Goal: Task Accomplishment & Management: Use online tool/utility

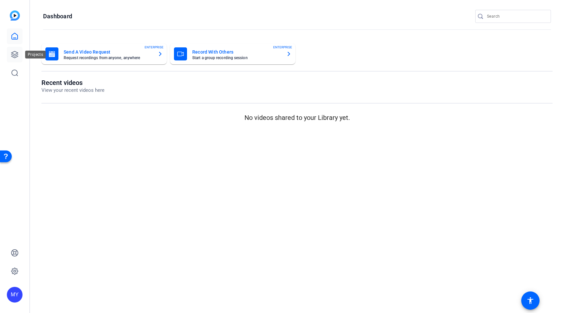
click at [10, 50] on link at bounding box center [15, 55] width 16 height 16
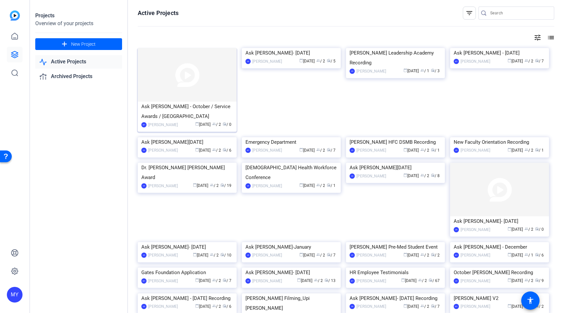
click at [178, 89] on img at bounding box center [187, 75] width 99 height 54
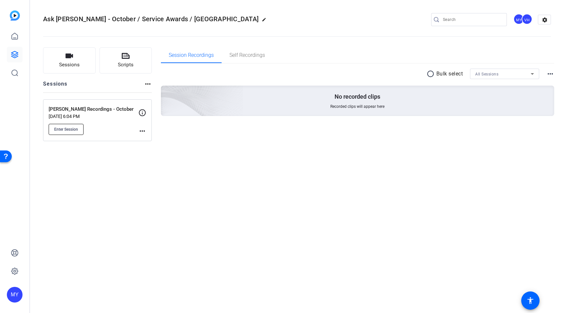
click at [71, 129] on span "Enter Session" at bounding box center [66, 129] width 24 height 5
click at [69, 131] on span "Enter Session" at bounding box center [66, 129] width 24 height 5
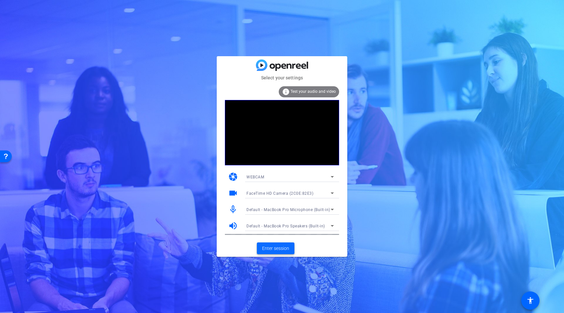
click at [273, 253] on span at bounding box center [276, 248] width 38 height 16
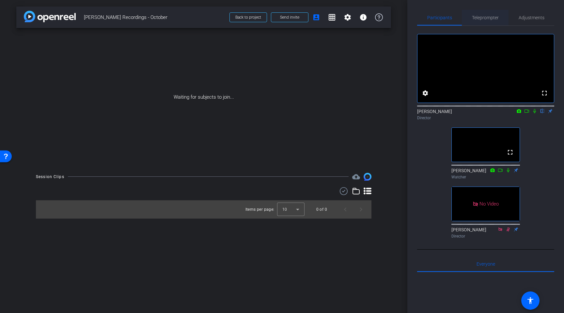
click at [484, 18] on span "Teleprompter" at bounding box center [485, 17] width 27 height 5
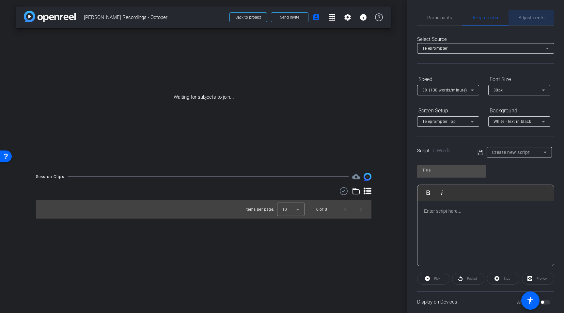
click at [525, 19] on span "Adjustments" at bounding box center [532, 17] width 26 height 5
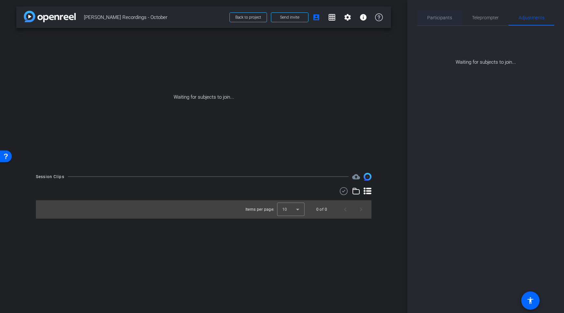
click at [432, 15] on span "Participants" at bounding box center [439, 17] width 25 height 5
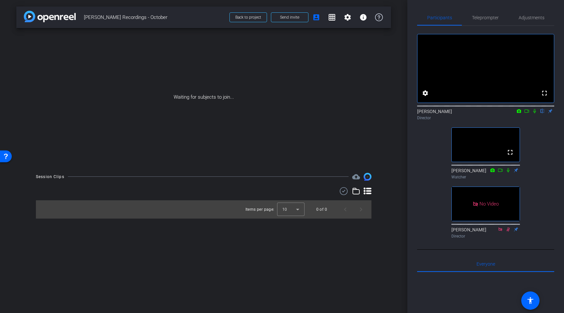
click at [534, 113] on icon at bounding box center [534, 111] width 5 height 5
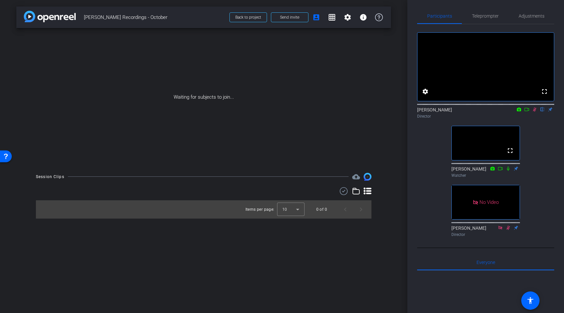
click at [527, 112] on icon at bounding box center [526, 109] width 5 height 5
click at [489, 18] on span "Teleprompter" at bounding box center [485, 16] width 27 height 5
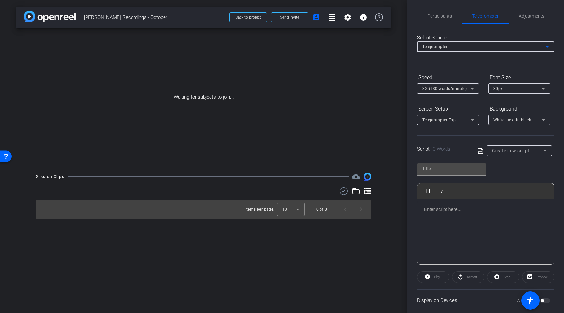
click at [484, 46] on div "Teleprompter" at bounding box center [483, 46] width 123 height 8
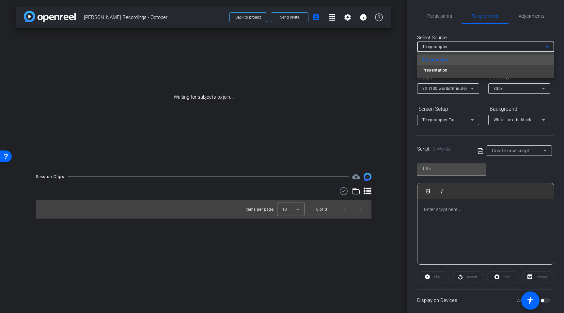
click at [484, 46] on div at bounding box center [282, 156] width 564 height 313
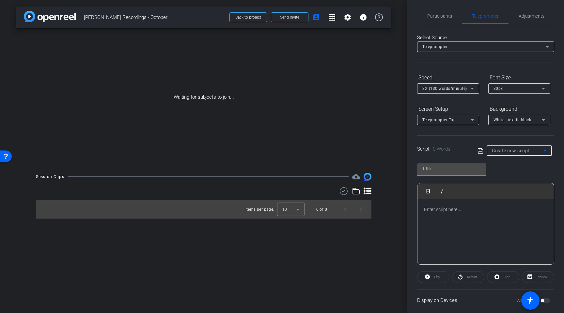
click at [546, 150] on icon at bounding box center [545, 151] width 3 height 2
click at [546, 150] on div at bounding box center [282, 156] width 564 height 313
click at [435, 215] on div at bounding box center [486, 231] width 136 height 65
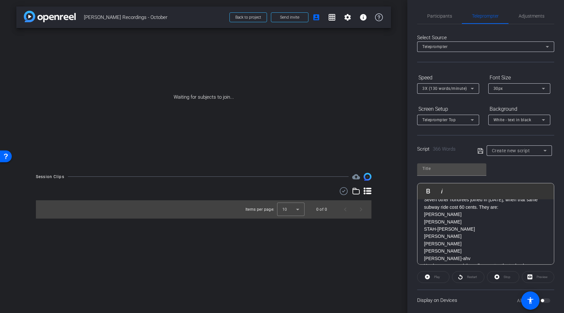
scroll to position [0, 0]
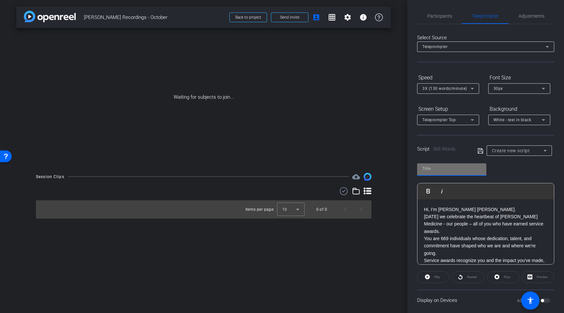
click at [431, 167] on input "text" at bounding box center [451, 169] width 59 height 8
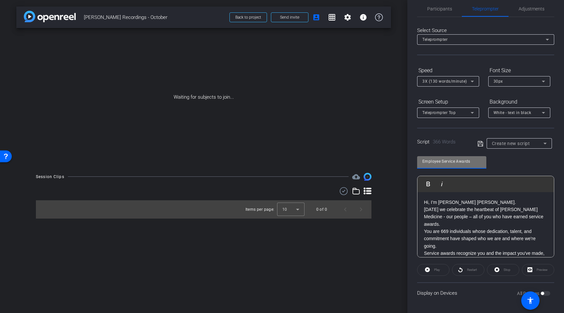
type input "Employee Service Awards"
click at [479, 141] on icon at bounding box center [481, 144] width 6 height 8
click at [438, 2] on span "Participants" at bounding box center [439, 9] width 25 height 16
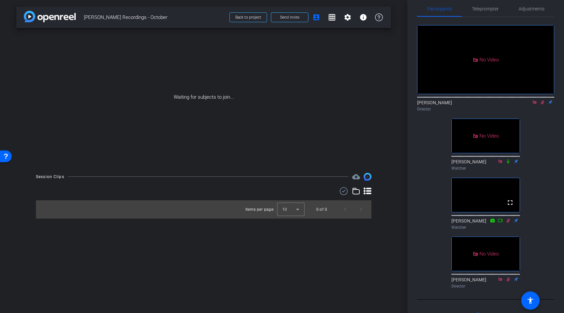
click at [508, 159] on icon at bounding box center [508, 161] width 3 height 4
click at [537, 100] on icon at bounding box center [534, 102] width 5 height 5
click at [534, 104] on icon at bounding box center [534, 102] width 5 height 5
click at [508, 223] on icon at bounding box center [508, 220] width 5 height 5
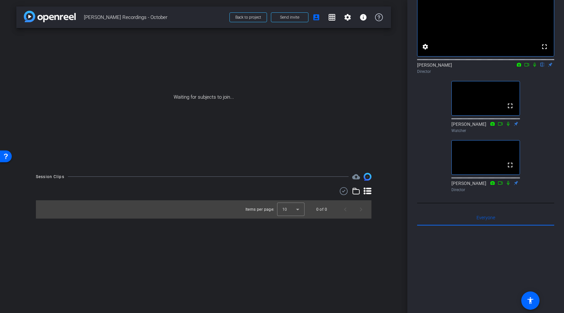
scroll to position [0, 0]
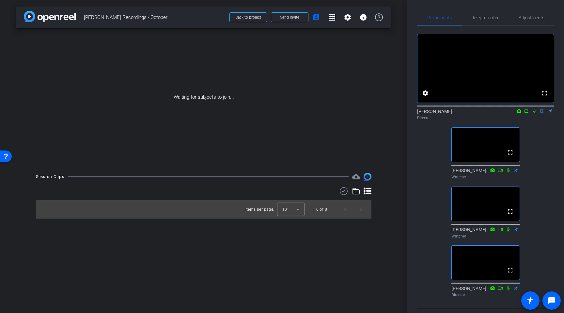
click at [533, 113] on icon at bounding box center [534, 111] width 5 height 5
click at [507, 231] on icon at bounding box center [508, 229] width 5 height 5
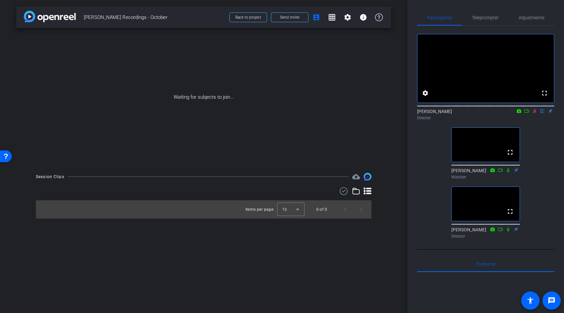
click at [526, 113] on icon at bounding box center [526, 111] width 5 height 5
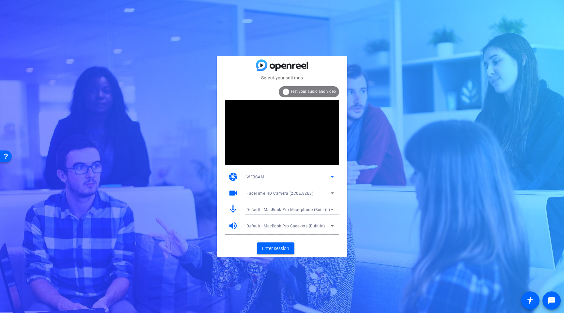
click at [333, 177] on icon at bounding box center [332, 177] width 3 height 2
click at [333, 177] on div at bounding box center [282, 156] width 564 height 313
click at [332, 176] on icon at bounding box center [332, 177] width 8 height 8
click at [332, 176] on div at bounding box center [282, 156] width 564 height 313
click at [334, 192] on icon at bounding box center [332, 193] width 8 height 8
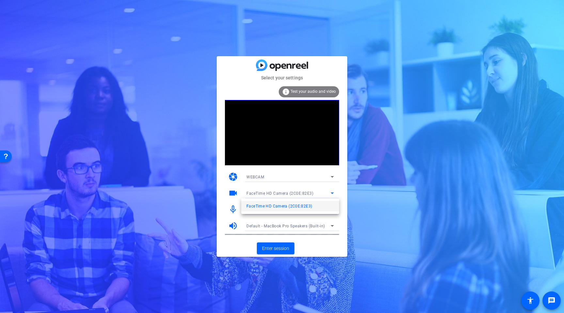
click at [334, 192] on div at bounding box center [282, 156] width 564 height 313
click at [332, 210] on icon at bounding box center [332, 210] width 3 height 2
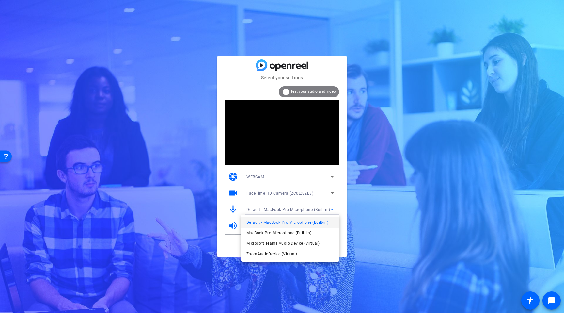
click at [334, 209] on div at bounding box center [282, 156] width 564 height 313
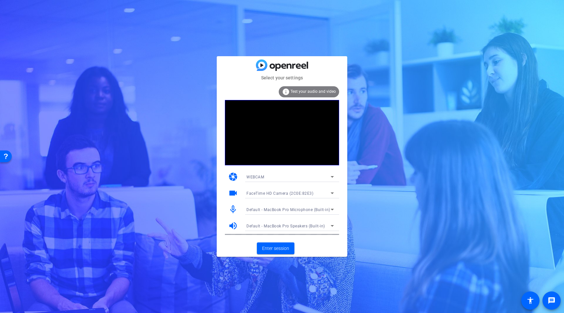
click at [334, 208] on icon at bounding box center [332, 209] width 8 height 8
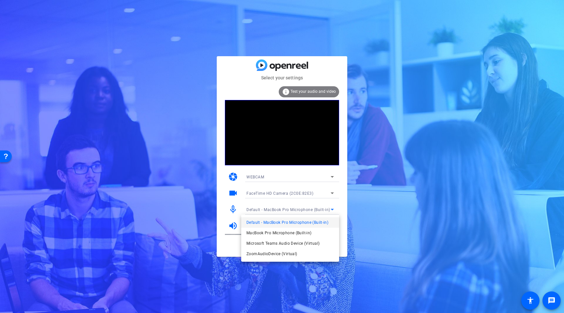
click at [336, 208] on div at bounding box center [282, 156] width 564 height 313
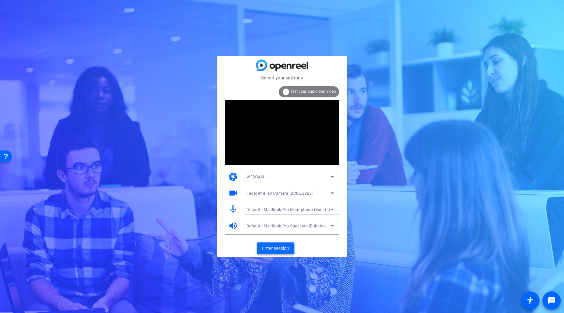
click at [275, 251] on span "Enter session" at bounding box center [275, 248] width 27 height 7
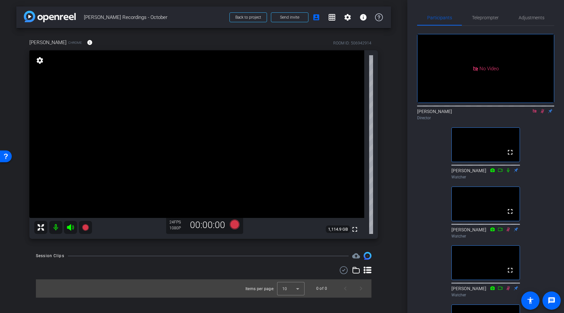
click at [535, 113] on icon at bounding box center [534, 111] width 5 height 5
click at [534, 113] on icon at bounding box center [534, 111] width 5 height 5
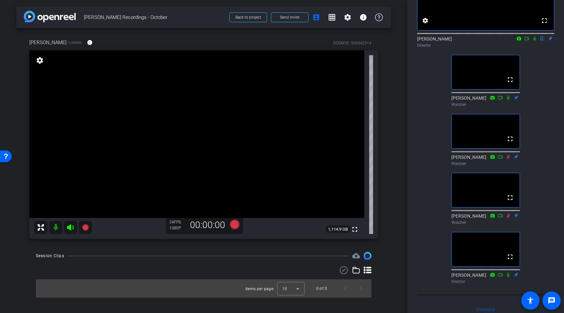
scroll to position [73, 0]
click at [534, 40] on icon at bounding box center [534, 38] width 5 height 5
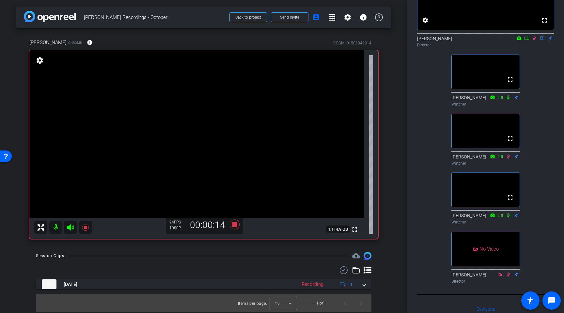
click at [535, 40] on icon at bounding box center [535, 38] width 4 height 4
click at [529, 40] on icon at bounding box center [526, 38] width 5 height 5
click at [543, 40] on icon at bounding box center [542, 38] width 5 height 5
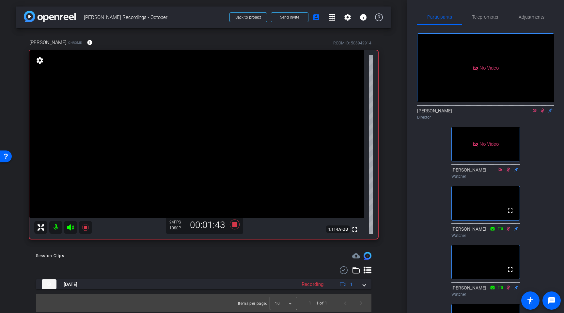
scroll to position [0, 0]
click at [535, 113] on icon at bounding box center [535, 111] width 4 height 4
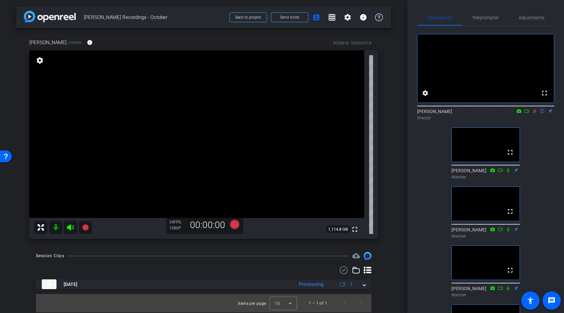
click at [534, 113] on icon at bounding box center [535, 111] width 4 height 4
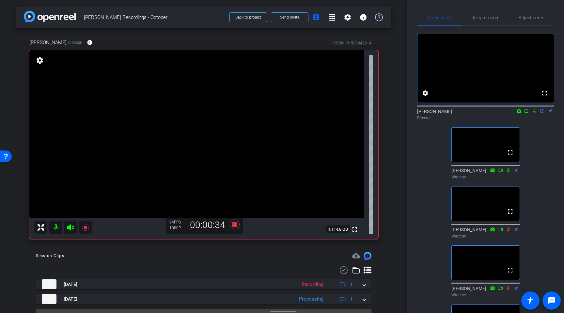
click at [535, 113] on icon at bounding box center [534, 111] width 5 height 5
click at [528, 113] on icon at bounding box center [526, 111] width 5 height 5
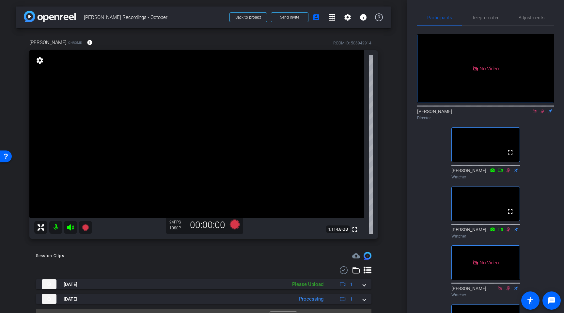
click at [534, 113] on icon at bounding box center [534, 111] width 5 height 5
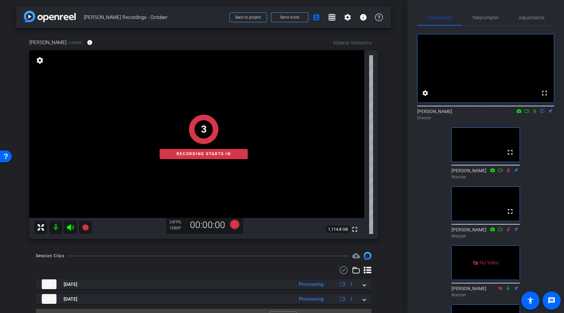
click at [535, 113] on icon at bounding box center [534, 111] width 5 height 5
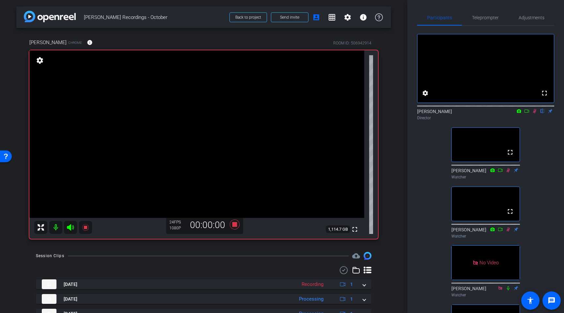
click at [527, 113] on icon at bounding box center [526, 111] width 5 height 5
click at [501, 231] on icon at bounding box center [500, 229] width 5 height 5
click at [534, 113] on icon at bounding box center [534, 111] width 5 height 5
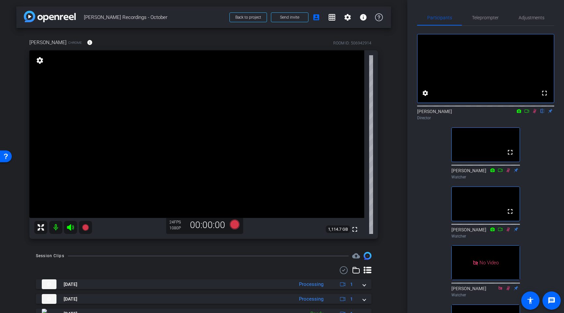
click at [535, 113] on icon at bounding box center [534, 111] width 5 height 5
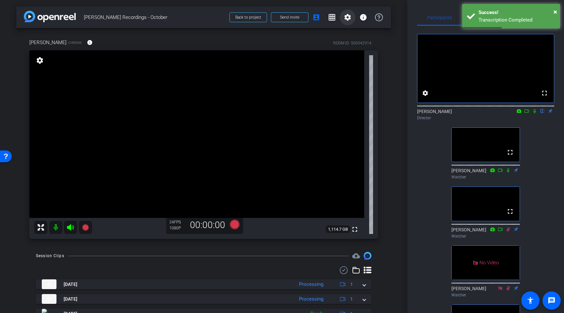
click at [346, 18] on mat-icon "settings" at bounding box center [348, 17] width 8 height 8
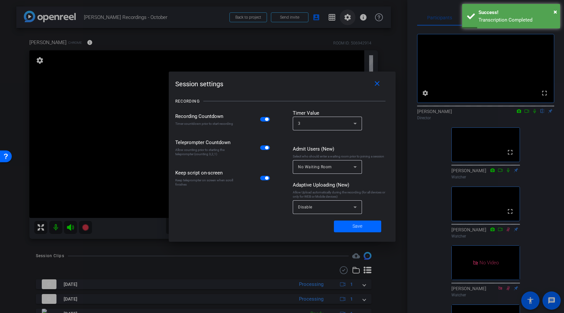
click at [346, 18] on div at bounding box center [282, 156] width 564 height 313
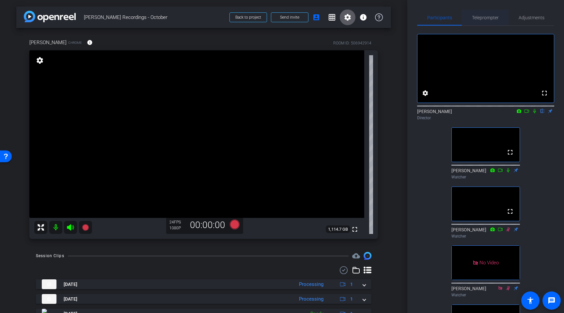
click at [490, 21] on span "Teleprompter" at bounding box center [485, 18] width 27 height 16
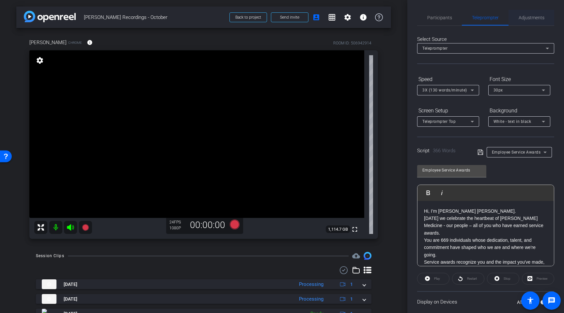
click at [528, 17] on span "Adjustments" at bounding box center [532, 17] width 26 height 5
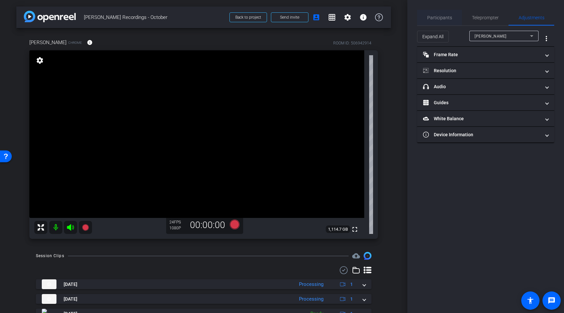
click at [445, 19] on span "Participants" at bounding box center [439, 17] width 25 height 5
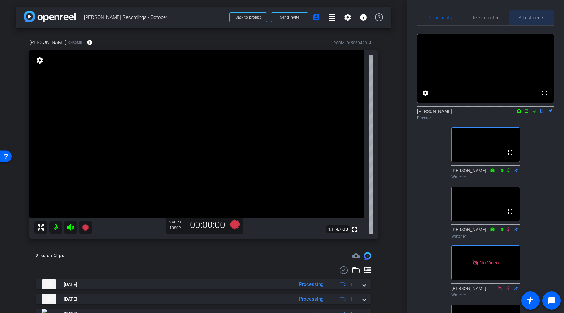
click at [526, 17] on span "Adjustments" at bounding box center [532, 17] width 26 height 5
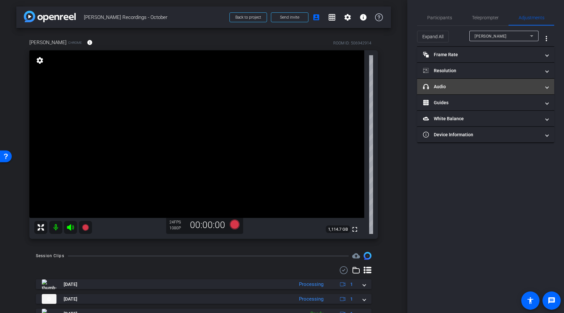
click at [460, 84] on mat-panel-title "headphone icon Audio" at bounding box center [482, 86] width 118 height 7
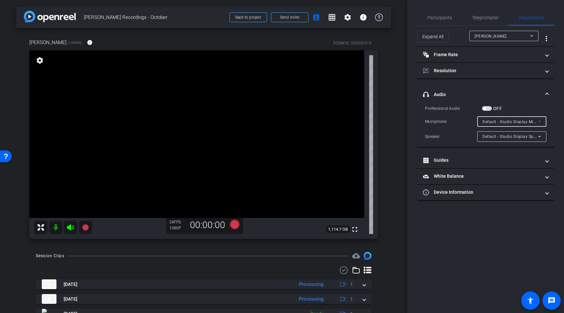
click at [541, 121] on icon at bounding box center [540, 122] width 8 height 8
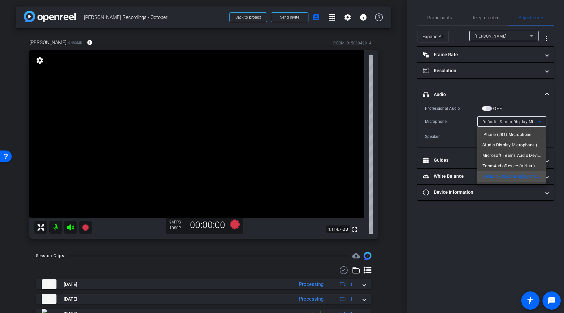
click at [541, 121] on div at bounding box center [282, 156] width 564 height 313
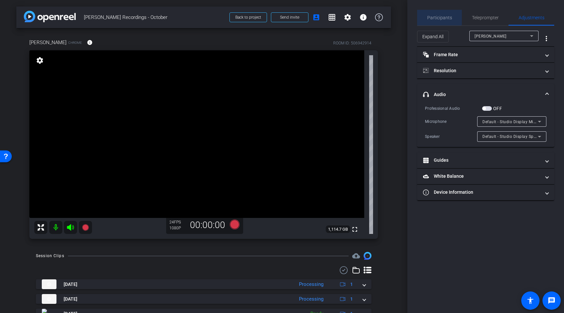
click at [437, 14] on span "Participants" at bounding box center [439, 18] width 25 height 16
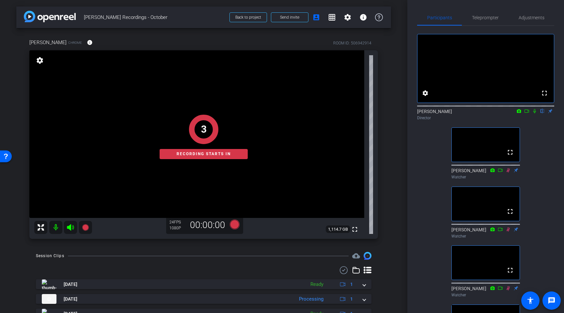
click at [535, 113] on icon at bounding box center [535, 111] width 3 height 4
click at [528, 113] on icon at bounding box center [526, 111] width 5 height 5
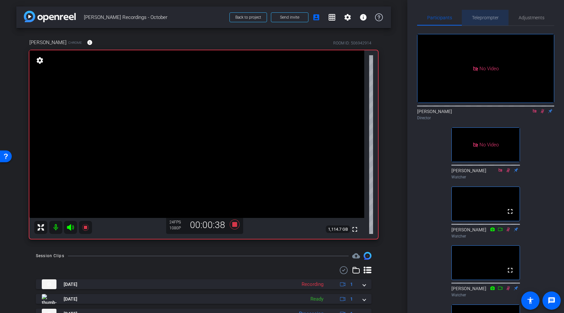
click at [478, 15] on span "Teleprompter" at bounding box center [485, 17] width 27 height 5
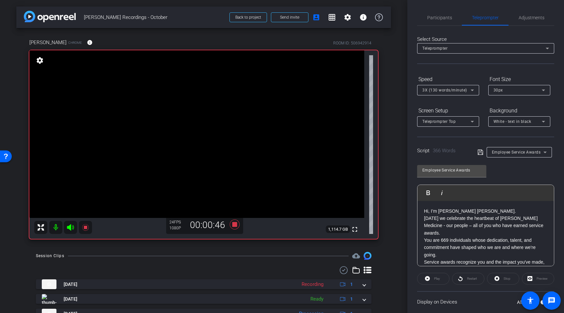
click at [472, 89] on icon at bounding box center [473, 90] width 8 height 8
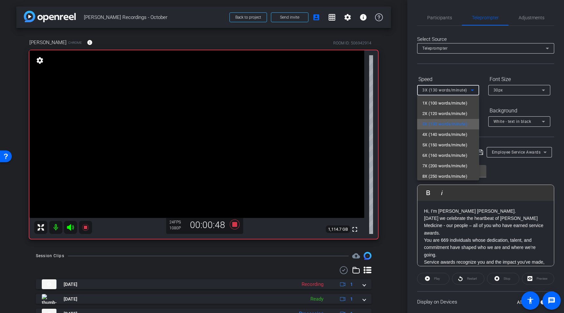
click at [467, 125] on span "3X (130 words/minute)" at bounding box center [444, 124] width 45 height 8
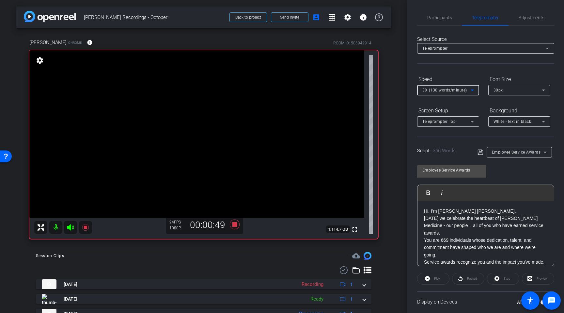
click at [526, 91] on div "30px" at bounding box center [518, 90] width 48 height 8
click at [521, 75] on div at bounding box center [282, 156] width 564 height 313
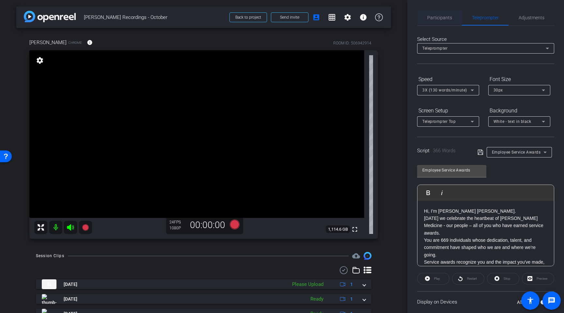
click at [443, 14] on span "Participants" at bounding box center [439, 18] width 25 height 16
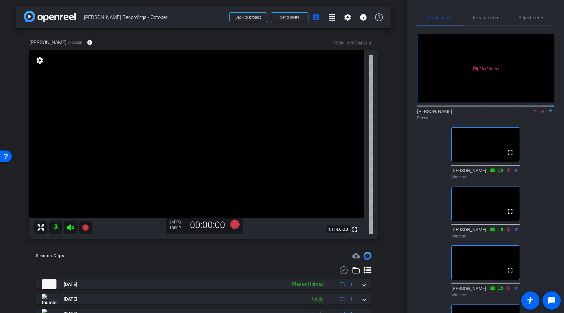
click at [533, 109] on icon at bounding box center [534, 111] width 5 height 5
click at [535, 113] on icon at bounding box center [534, 111] width 5 height 5
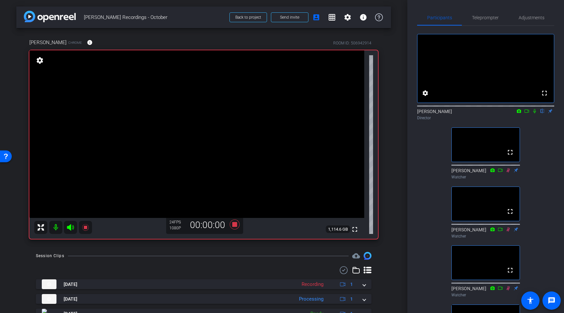
click at [535, 113] on icon at bounding box center [534, 111] width 5 height 5
click at [536, 113] on icon at bounding box center [534, 111] width 5 height 5
click at [528, 113] on icon at bounding box center [527, 110] width 5 height 3
click at [542, 113] on icon at bounding box center [542, 111] width 5 height 5
click at [536, 113] on icon at bounding box center [534, 111] width 5 height 5
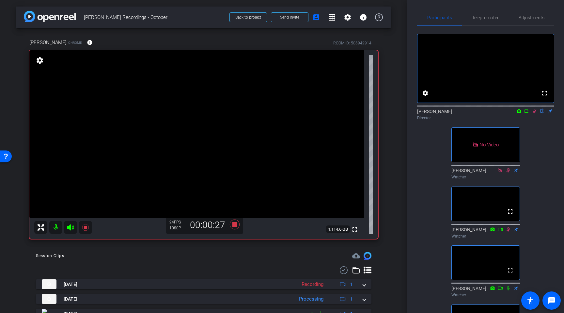
click at [542, 114] on mat-icon "flip" at bounding box center [543, 111] width 8 height 6
click at [533, 113] on icon at bounding box center [534, 111] width 5 height 5
click at [543, 114] on mat-icon "flip" at bounding box center [543, 111] width 8 height 6
click at [534, 113] on icon at bounding box center [534, 111] width 5 height 5
click at [529, 113] on icon at bounding box center [526, 111] width 5 height 5
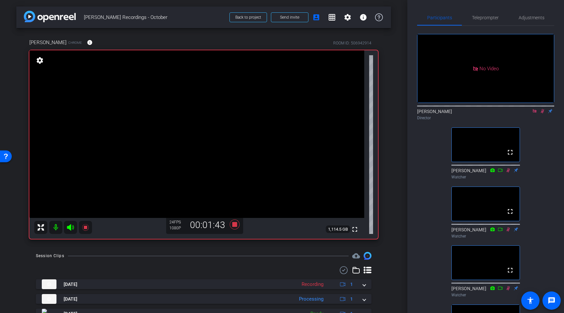
click at [534, 113] on icon at bounding box center [534, 111] width 5 height 5
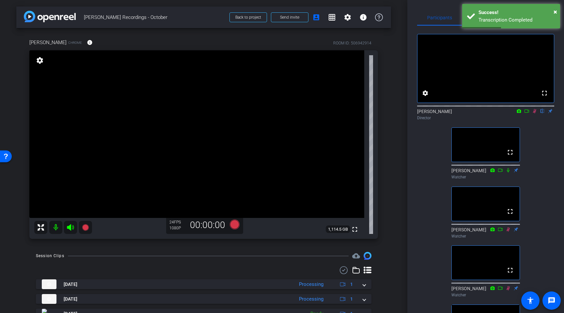
click at [534, 113] on icon at bounding box center [534, 111] width 5 height 5
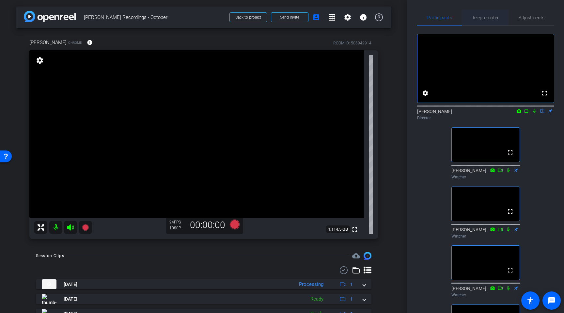
click at [485, 19] on span "Teleprompter" at bounding box center [485, 17] width 27 height 5
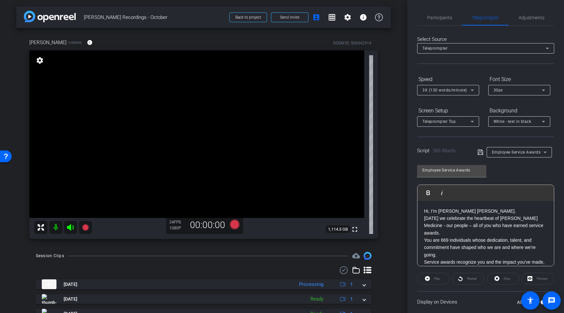
scroll to position [44, 0]
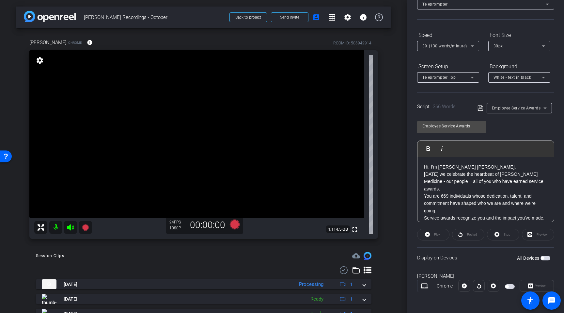
click at [508, 285] on span "button" at bounding box center [506, 286] width 3 height 3
click at [535, 286] on span "Preview" at bounding box center [540, 286] width 11 height 4
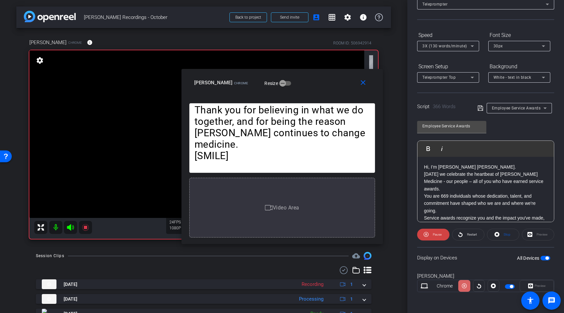
click at [465, 288] on icon at bounding box center [464, 286] width 5 height 10
click at [481, 287] on icon at bounding box center [479, 286] width 5 height 10
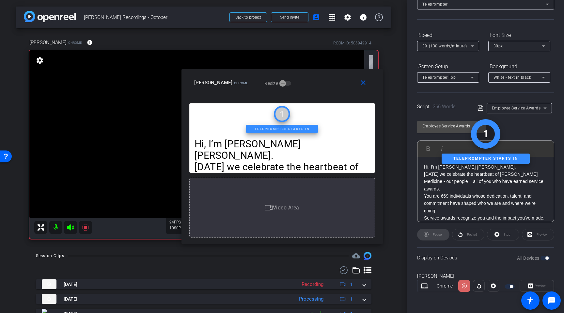
click at [464, 285] on icon at bounding box center [464, 286] width 5 height 10
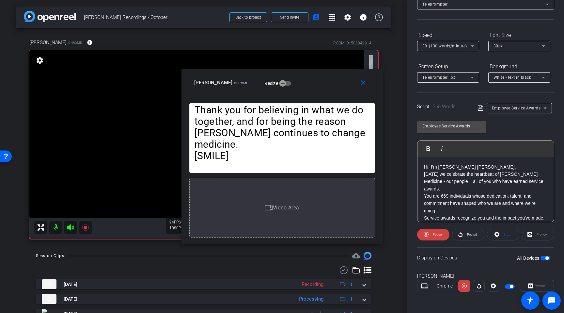
click at [464, 285] on icon at bounding box center [464, 286] width 5 height 10
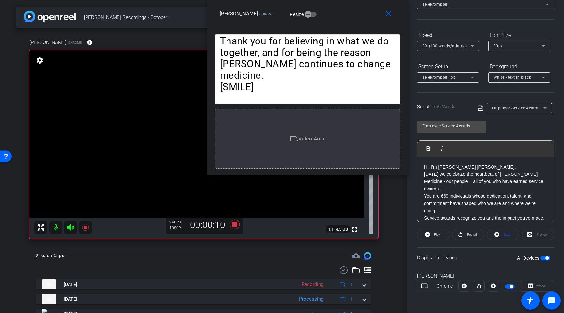
drag, startPoint x: 309, startPoint y: 74, endPoint x: 334, endPoint y: 0, distance: 78.7
click at [334, 0] on div "close [PERSON_NAME] Chrome Resize" at bounding box center [307, 14] width 201 height 29
click at [464, 287] on icon at bounding box center [464, 285] width 5 height 5
click at [458, 45] on span "3X (130 words/minute)" at bounding box center [444, 46] width 45 height 5
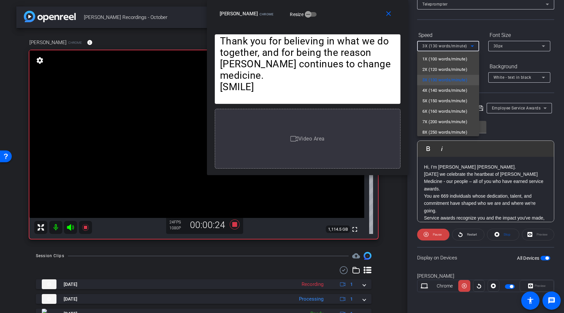
click at [458, 45] on div at bounding box center [282, 156] width 564 height 313
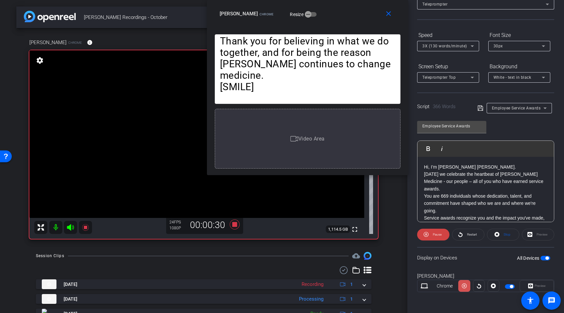
click at [467, 287] on span at bounding box center [464, 286] width 12 height 16
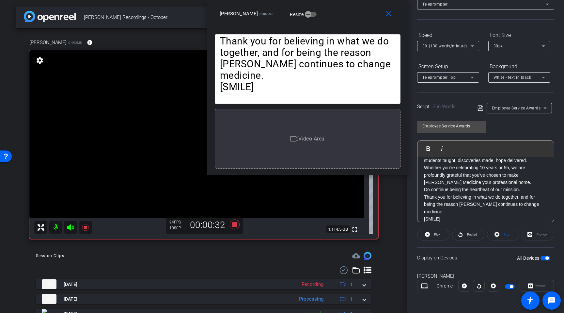
scroll to position [0, 0]
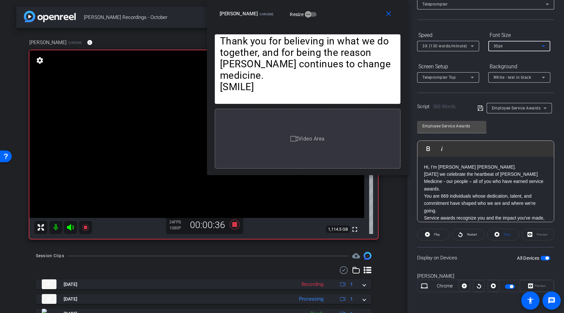
click at [514, 45] on div "30px" at bounding box center [518, 46] width 48 height 8
click at [513, 58] on mat-option "20px" at bounding box center [519, 59] width 62 height 10
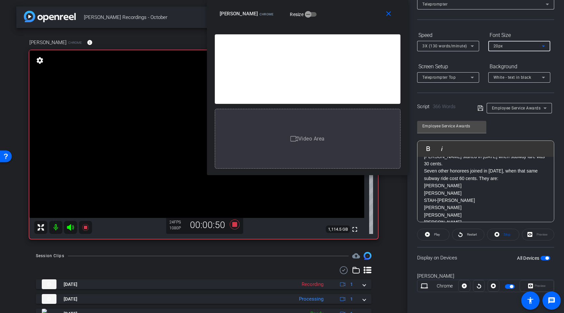
scroll to position [153, 0]
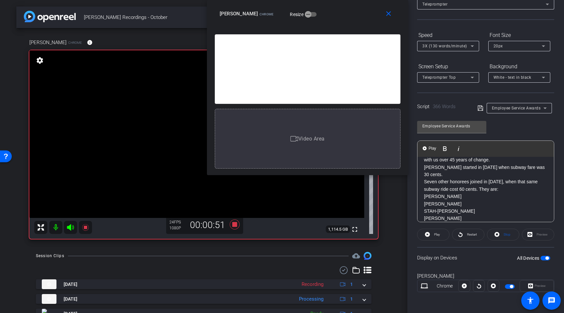
click at [423, 188] on div "Hi, I’m [PERSON_NAME] [PERSON_NAME]. [DATE] we celebrate the heartbeat of [PERS…" at bounding box center [486, 215] width 136 height 422
click at [536, 235] on div "Preview" at bounding box center [538, 235] width 32 height 12
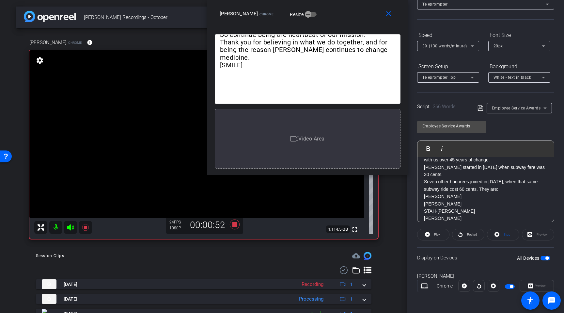
click at [446, 180] on p "Seven other honorees joined in [DATE], when that same subway ride cost 60 cents…" at bounding box center [485, 185] width 123 height 15
click at [457, 184] on p "Seven other honorees joined in [DATE], when that same subway ride cost 60 cents…" at bounding box center [485, 185] width 123 height 15
click at [423, 181] on div "Hi, I’m [PERSON_NAME] [PERSON_NAME]. [DATE] we celebrate the heartbeat of [PERS…" at bounding box center [486, 215] width 136 height 422
click at [423, 170] on div "Hi, I’m [PERSON_NAME] [PERSON_NAME]. [DATE] we celebrate the heartbeat of [PERS…" at bounding box center [486, 215] width 136 height 422
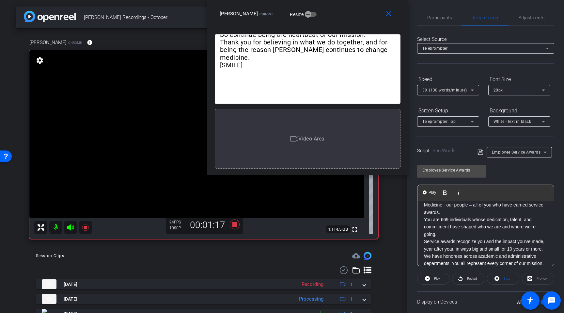
scroll to position [0, 0]
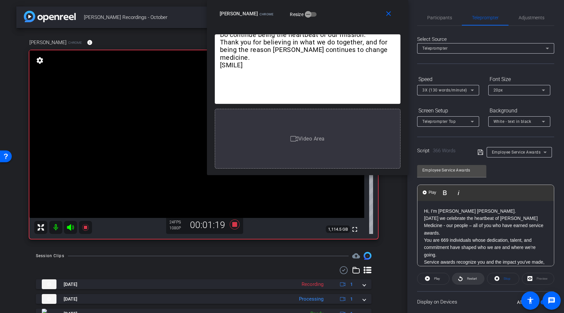
click at [470, 279] on span "Restart" at bounding box center [472, 279] width 10 height 4
click at [502, 88] on span "20px" at bounding box center [498, 90] width 9 height 5
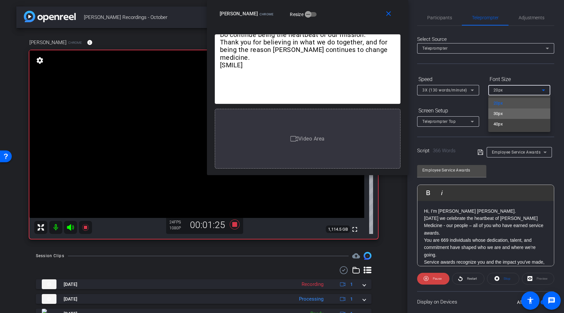
click at [504, 112] on mat-option "30px" at bounding box center [519, 113] width 62 height 10
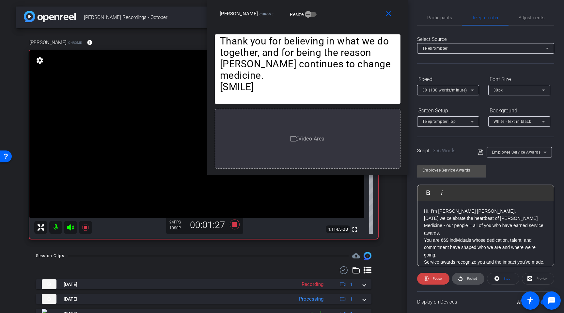
click at [470, 279] on span "Restart" at bounding box center [472, 279] width 10 height 4
click at [465, 89] on span "3X (130 words/minute)" at bounding box center [444, 90] width 45 height 5
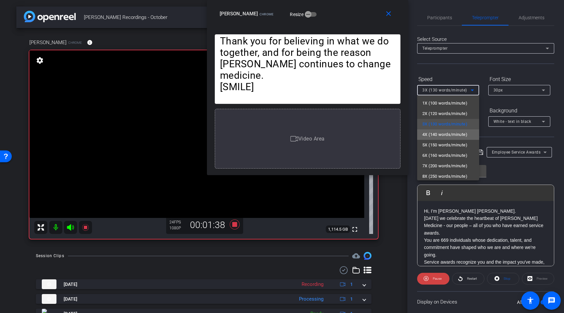
click at [460, 133] on span "4X (140 words/minute)" at bounding box center [444, 135] width 45 height 8
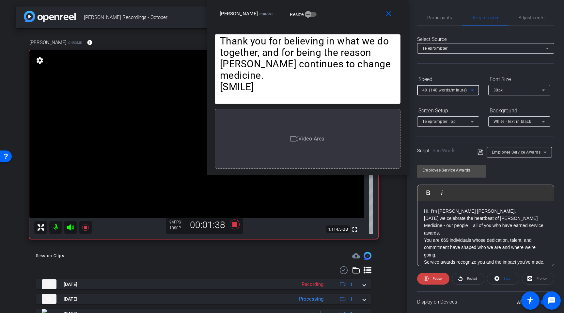
click at [461, 120] on div "Teleprompter Top" at bounding box center [446, 121] width 48 height 8
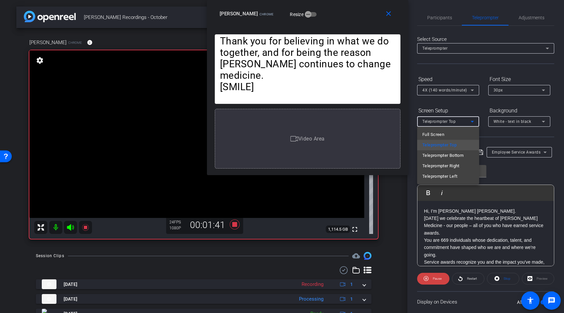
click at [471, 109] on div at bounding box center [282, 156] width 564 height 313
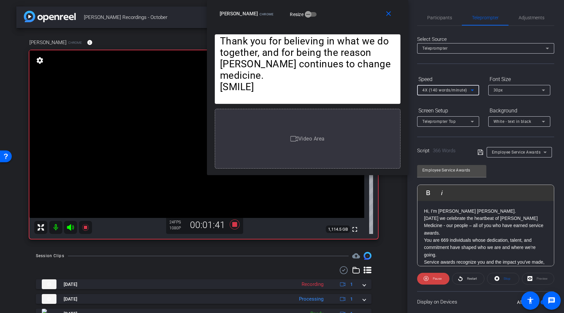
click at [469, 93] on icon at bounding box center [473, 90] width 8 height 8
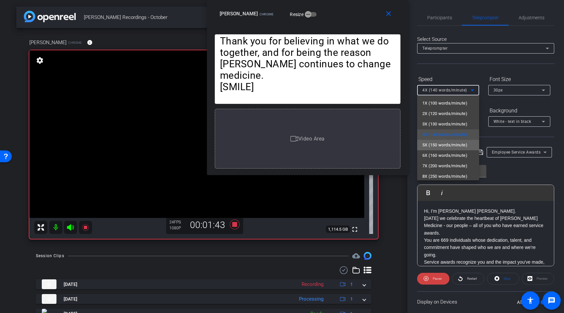
click at [459, 146] on span "5X (150 words/minute)" at bounding box center [444, 145] width 45 height 8
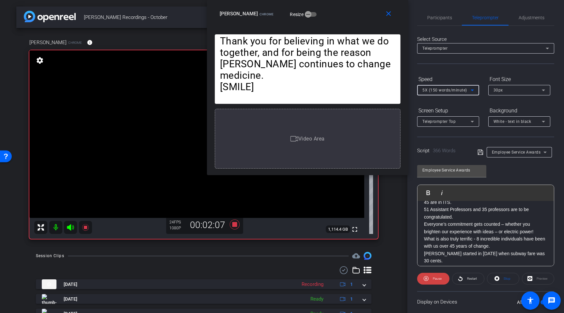
scroll to position [131, 0]
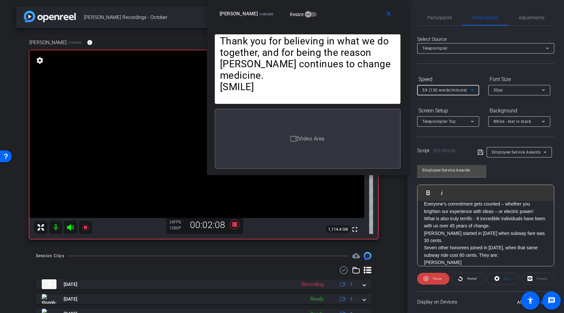
click at [460, 91] on span "5X (150 words/minute)" at bounding box center [444, 90] width 45 height 5
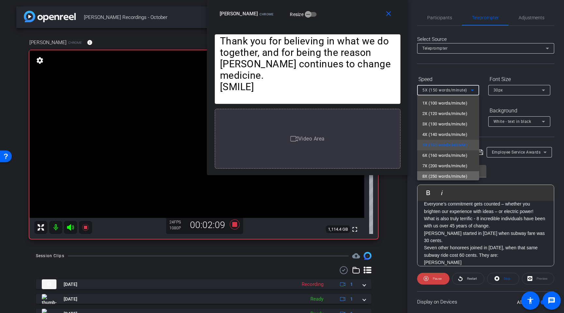
click at [452, 178] on span "8X (250 words/minute)" at bounding box center [444, 176] width 45 height 8
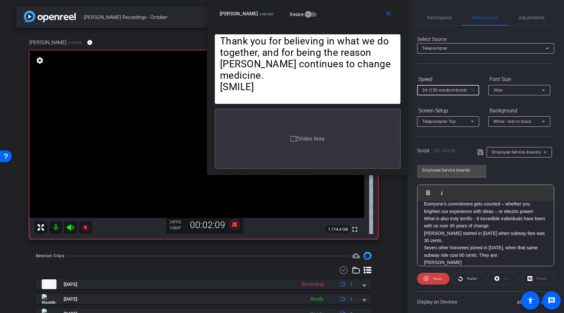
scroll to position [1, 0]
click at [435, 278] on span "Pause" at bounding box center [437, 279] width 9 height 4
click at [435, 278] on span "Play" at bounding box center [437, 279] width 6 height 4
click at [435, 278] on span "Pause" at bounding box center [437, 279] width 9 height 4
click at [435, 278] on span "Play" at bounding box center [437, 279] width 6 height 4
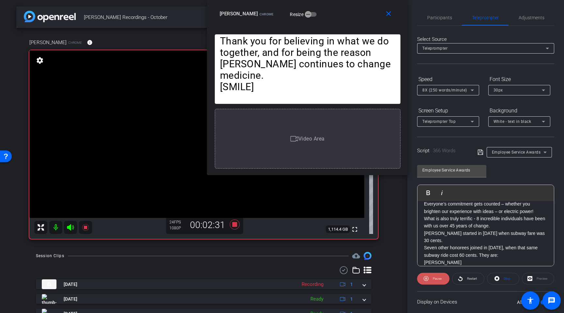
click at [435, 278] on span "Pause" at bounding box center [437, 279] width 9 height 4
click at [435, 278] on span "Play" at bounding box center [437, 279] width 6 height 4
click at [435, 278] on span "Pause" at bounding box center [437, 279] width 9 height 4
click at [435, 278] on span "Play" at bounding box center [437, 279] width 6 height 4
click at [435, 278] on span "Pause" at bounding box center [437, 279] width 9 height 4
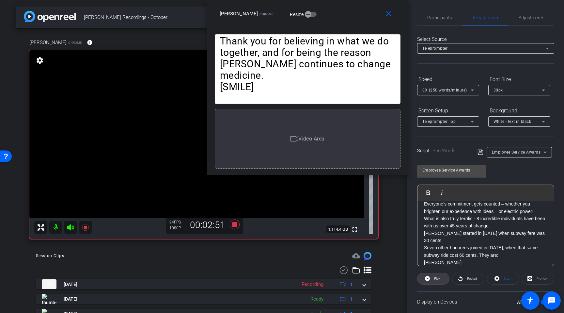
click at [435, 278] on span "Play" at bounding box center [437, 279] width 6 height 4
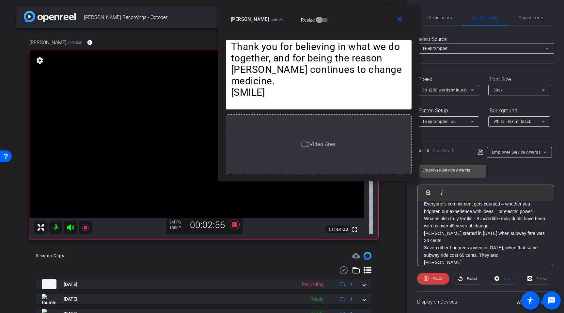
drag, startPoint x: 347, startPoint y: 14, endPoint x: 358, endPoint y: 19, distance: 12.4
click at [358, 19] on div "[PERSON_NAME] Chrome Resize" at bounding box center [321, 19] width 181 height 12
click at [441, 89] on span "8X (250 words/minute)" at bounding box center [444, 90] width 45 height 5
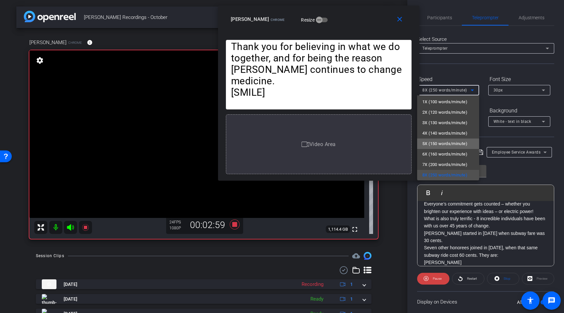
click at [447, 142] on span "5X (150 words/minute)" at bounding box center [444, 144] width 45 height 8
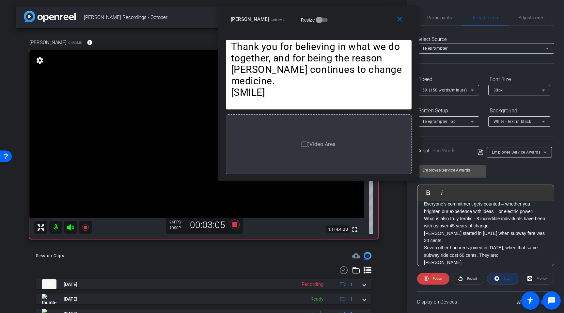
click at [497, 278] on icon at bounding box center [497, 278] width 5 height 8
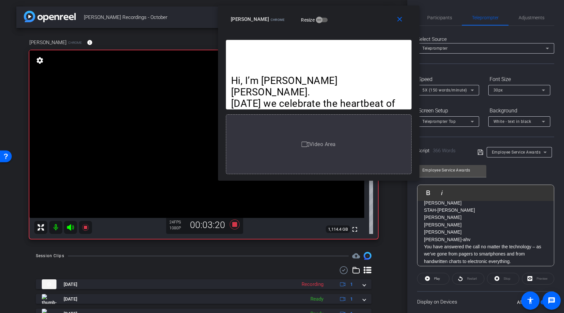
scroll to position [0, 0]
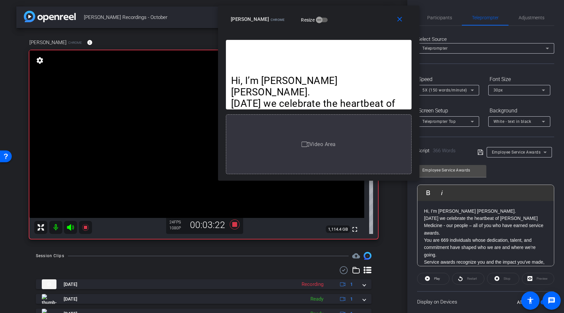
click at [468, 279] on div "Restart" at bounding box center [468, 279] width 32 height 12
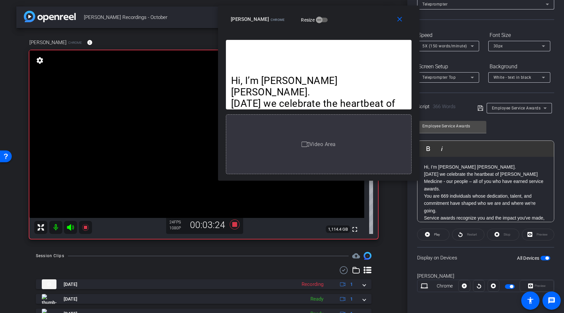
click at [510, 287] on span "button" at bounding box center [510, 286] width 10 height 5
click at [399, 19] on mat-icon "close" at bounding box center [400, 19] width 8 height 8
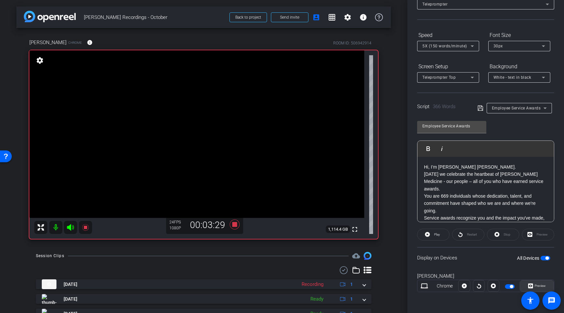
click at [537, 287] on span "Preview" at bounding box center [539, 285] width 13 height 9
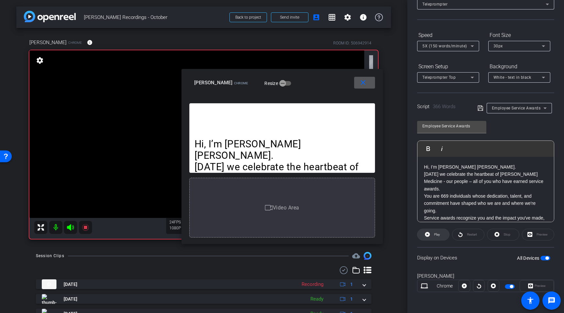
click at [431, 237] on span at bounding box center [434, 235] width 32 height 16
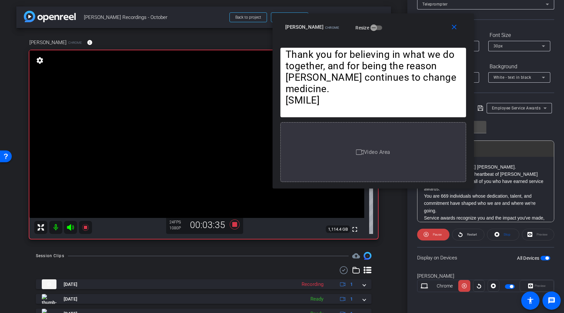
drag, startPoint x: 317, startPoint y: 75, endPoint x: 409, endPoint y: 18, distance: 108.6
click at [409, 18] on div "close [PERSON_NAME] Chrome Resize" at bounding box center [373, 27] width 201 height 29
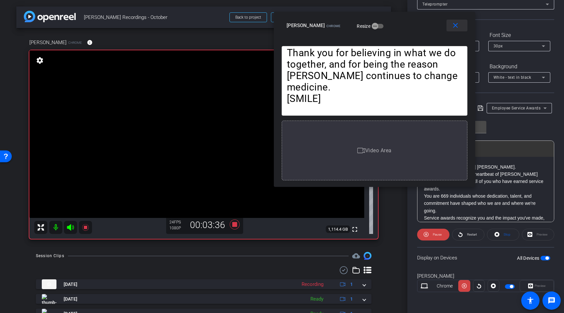
click at [455, 26] on mat-icon "close" at bounding box center [456, 26] width 8 height 8
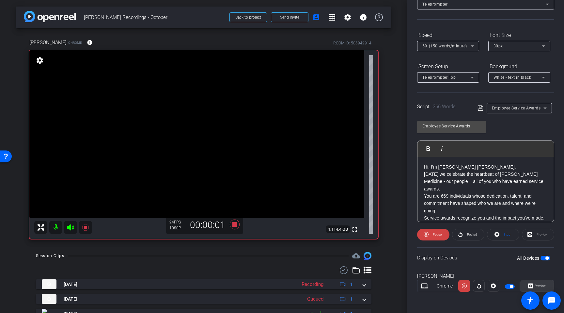
click at [534, 289] on span "Preview" at bounding box center [539, 285] width 13 height 9
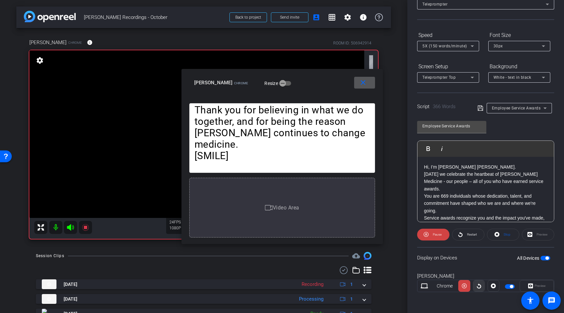
click at [478, 285] on icon at bounding box center [479, 286] width 5 height 10
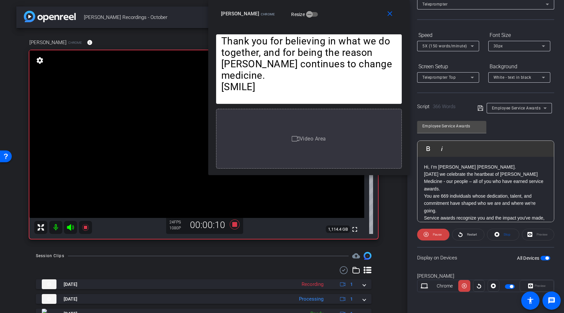
drag, startPoint x: 341, startPoint y: 81, endPoint x: 370, endPoint y: 10, distance: 76.8
click at [370, 10] on div "[PERSON_NAME] Chrome Resize" at bounding box center [311, 14] width 181 height 12
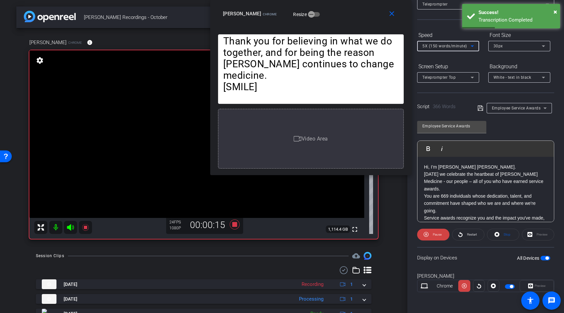
click at [460, 46] on span "5X (150 words/minute)" at bounding box center [444, 46] width 45 height 5
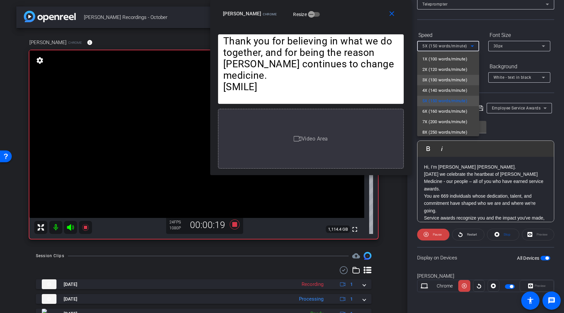
click at [452, 79] on span "3X (130 words/minute)" at bounding box center [444, 80] width 45 height 8
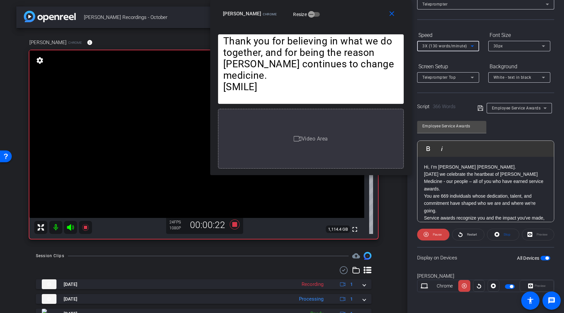
click at [466, 44] on span "3X (130 words/minute)" at bounding box center [444, 46] width 45 height 5
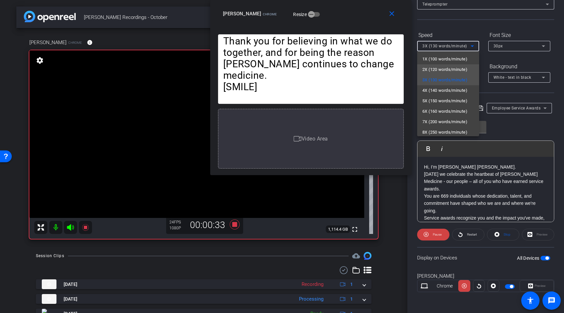
click at [463, 68] on span "2X (120 words/minute)" at bounding box center [444, 70] width 45 height 8
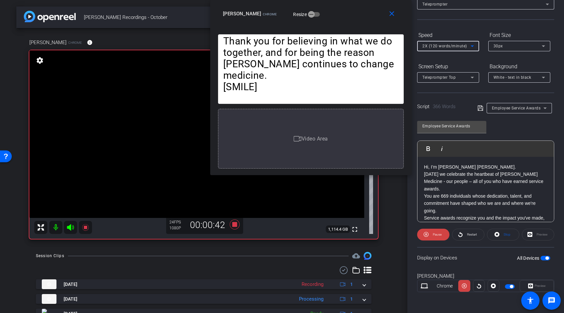
click at [456, 44] on span "2X (120 words/minute)" at bounding box center [444, 46] width 45 height 5
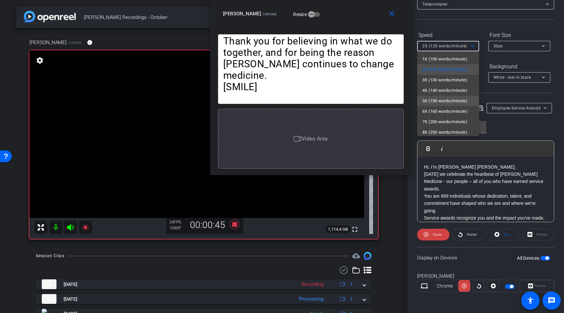
click at [458, 97] on span "5X (150 words/minute)" at bounding box center [444, 101] width 45 height 8
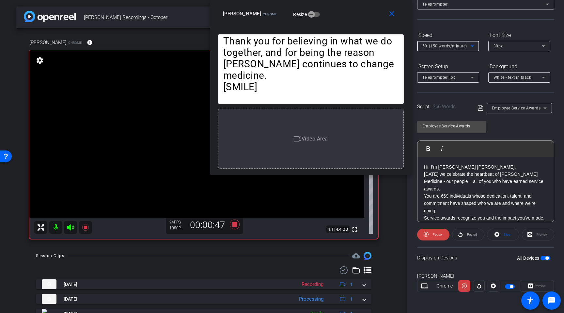
click at [463, 44] on span "5X (150 words/minute)" at bounding box center [444, 46] width 45 height 5
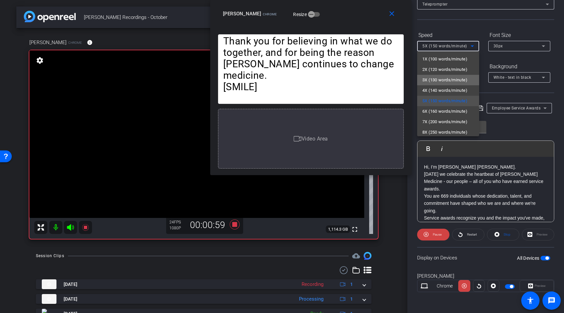
click at [456, 79] on span "3X (130 words/minute)" at bounding box center [444, 80] width 45 height 8
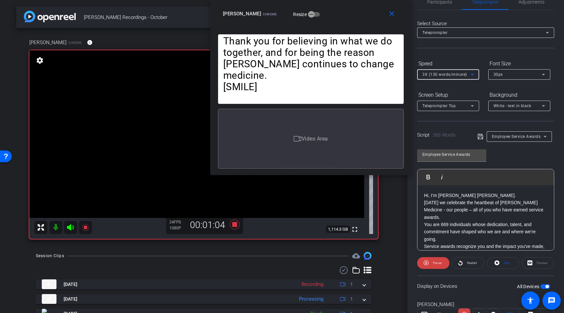
scroll to position [0, 0]
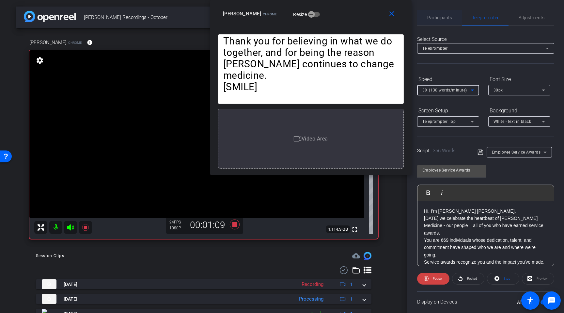
click at [440, 16] on span "Participants" at bounding box center [439, 17] width 25 height 5
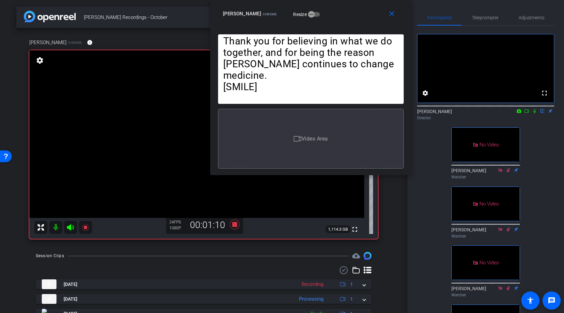
click at [535, 113] on icon at bounding box center [534, 111] width 5 height 5
click at [486, 19] on span "Teleprompter" at bounding box center [485, 17] width 27 height 5
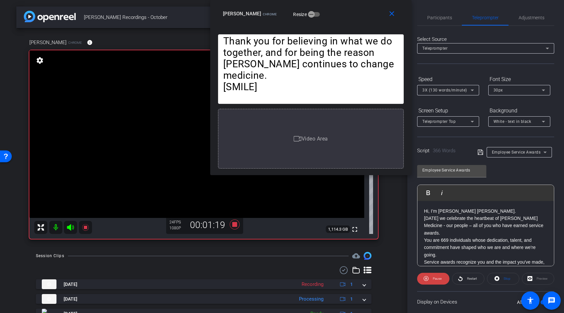
click at [471, 90] on icon at bounding box center [472, 90] width 3 height 2
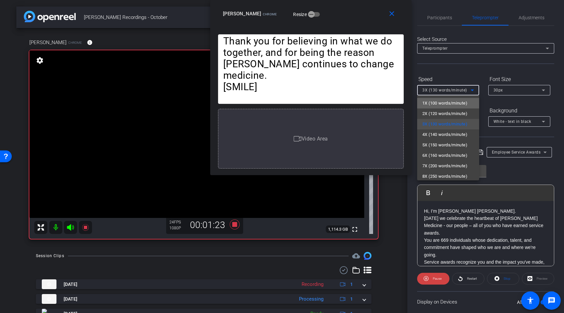
click at [462, 101] on span "1X (100 words/minute)" at bounding box center [444, 103] width 45 height 8
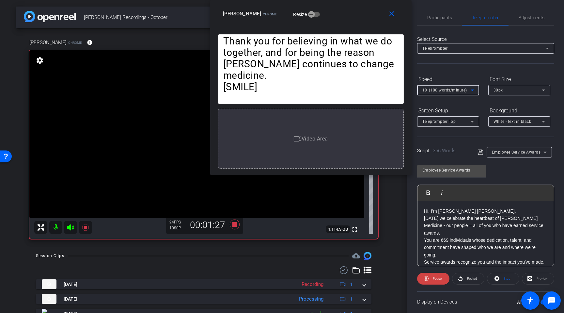
click at [467, 90] on div "1X (100 words/minute)" at bounding box center [446, 90] width 48 height 8
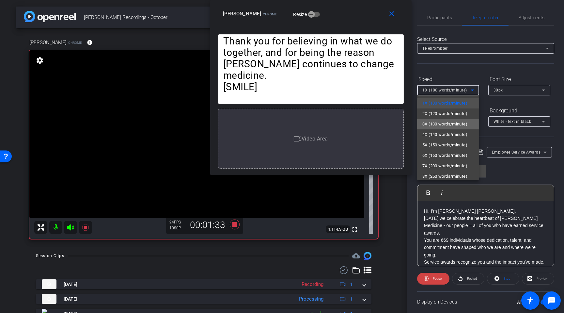
click at [464, 124] on span "3X (130 words/minute)" at bounding box center [444, 124] width 45 height 8
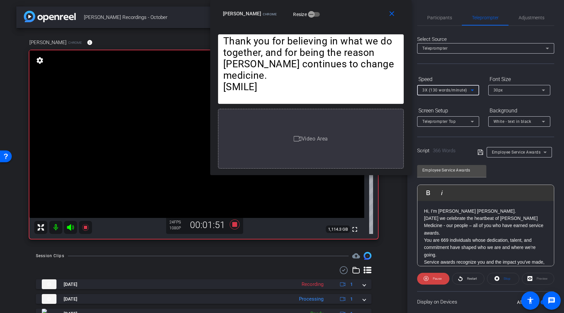
click at [469, 90] on icon at bounding box center [473, 90] width 8 height 8
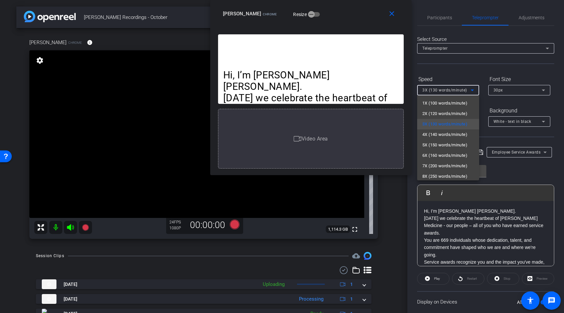
click at [392, 14] on div at bounding box center [282, 156] width 564 height 313
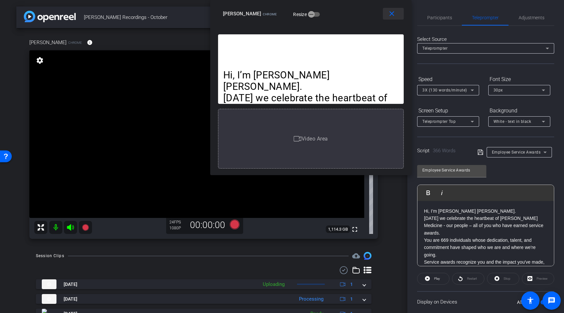
click at [391, 14] on mat-icon "close" at bounding box center [392, 14] width 8 height 8
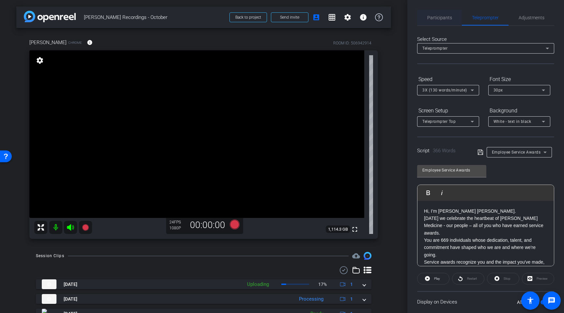
click at [441, 16] on span "Participants" at bounding box center [439, 17] width 25 height 5
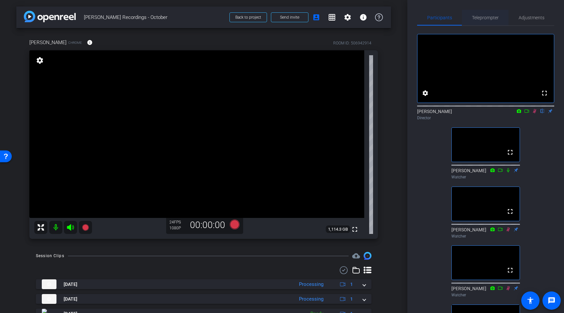
click at [478, 18] on span "Teleprompter" at bounding box center [485, 17] width 27 height 5
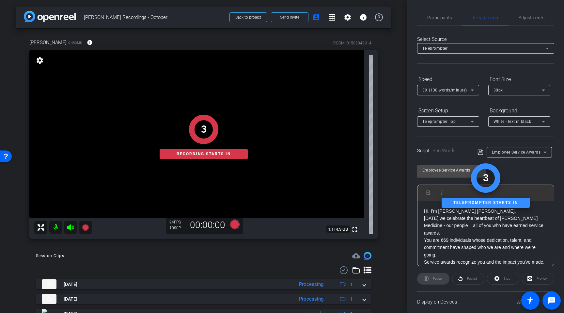
scroll to position [44, 0]
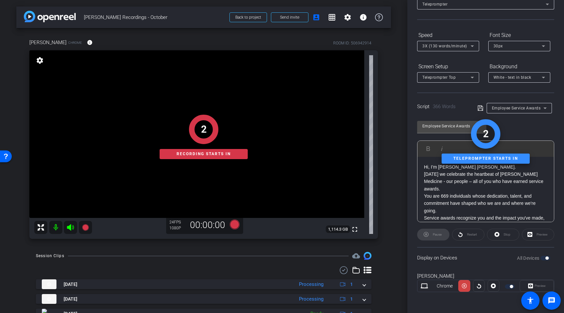
click at [529, 285] on div "Preview" at bounding box center [537, 286] width 34 height 12
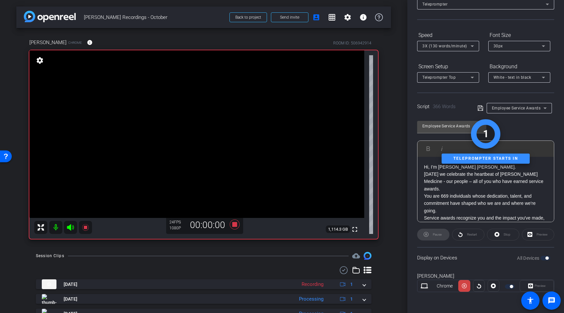
click at [476, 286] on div at bounding box center [479, 286] width 12 height 12
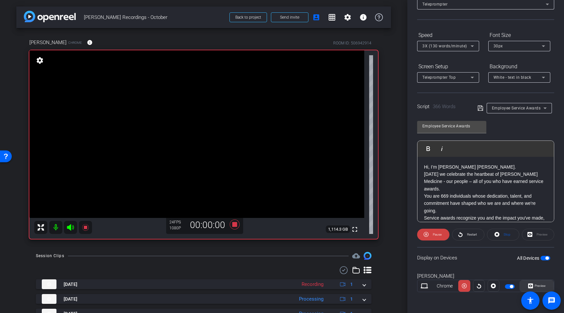
click at [533, 285] on span "Preview" at bounding box center [539, 285] width 13 height 9
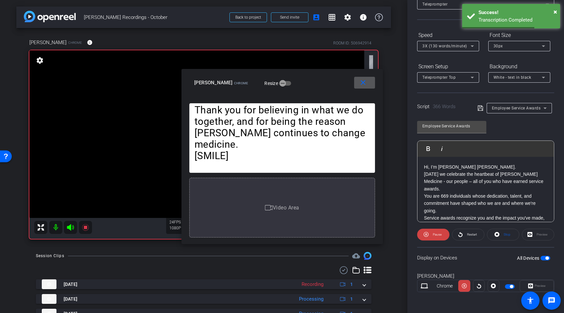
click at [454, 48] on span "3X (130 words/minute)" at bounding box center [444, 46] width 45 height 5
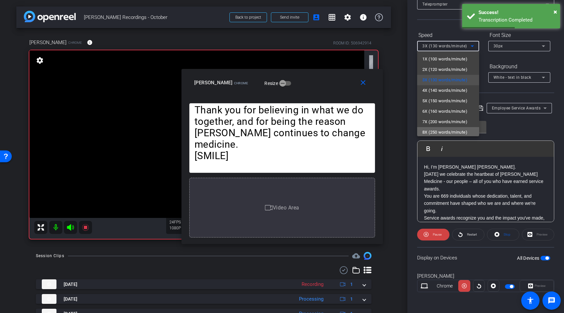
click at [450, 135] on span "8X (250 words/minute)" at bounding box center [444, 132] width 45 height 8
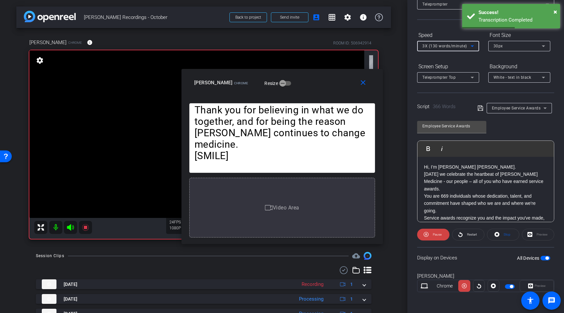
scroll to position [1, 0]
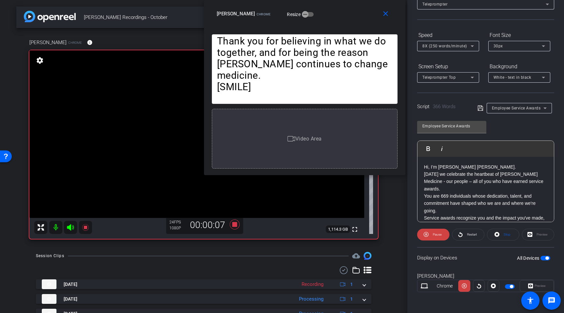
drag, startPoint x: 329, startPoint y: 77, endPoint x: 353, endPoint y: 4, distance: 76.9
click at [353, 4] on div "close [PERSON_NAME] Chrome Resize" at bounding box center [304, 14] width 201 height 29
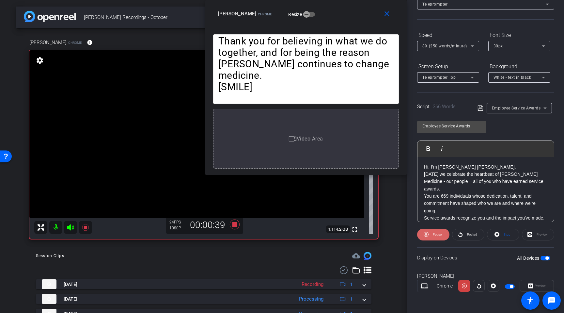
click at [437, 233] on span "Pause" at bounding box center [437, 234] width 9 height 4
click at [437, 233] on span "Play" at bounding box center [437, 234] width 6 height 4
click at [437, 233] on span "Pause" at bounding box center [437, 234] width 9 height 4
click at [458, 47] on span "8X (250 words/minute)" at bounding box center [444, 46] width 45 height 5
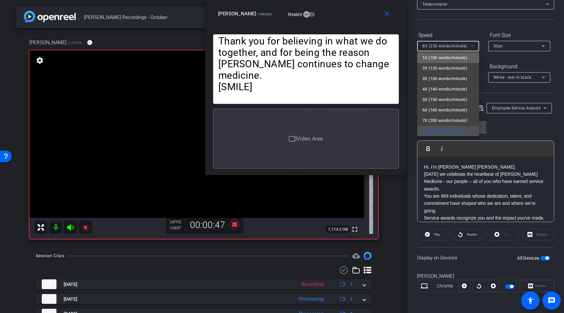
click at [445, 57] on span "1X (100 words/minute)" at bounding box center [444, 58] width 45 height 8
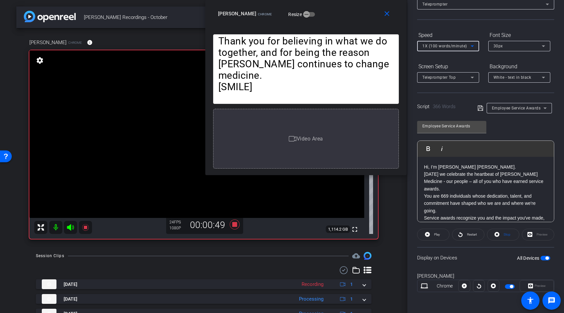
scroll to position [0, 0]
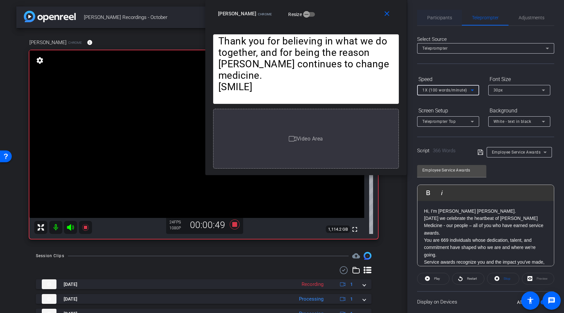
click at [446, 21] on span "Participants" at bounding box center [439, 18] width 25 height 16
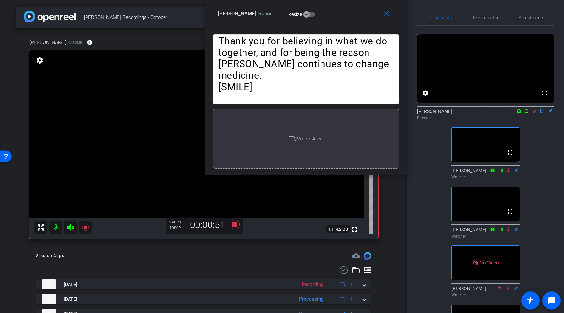
click at [535, 121] on div "[PERSON_NAME] flip Director" at bounding box center [485, 114] width 137 height 13
click at [535, 113] on icon at bounding box center [534, 111] width 5 height 5
click at [477, 19] on span "Teleprompter" at bounding box center [485, 17] width 27 height 5
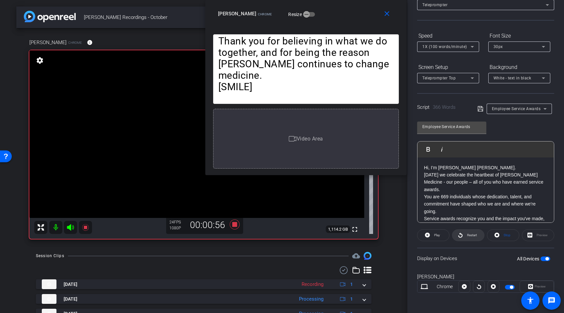
scroll to position [44, 0]
click at [464, 284] on icon at bounding box center [464, 285] width 5 height 5
click at [455, 44] on span "1X (100 words/minute)" at bounding box center [444, 46] width 45 height 5
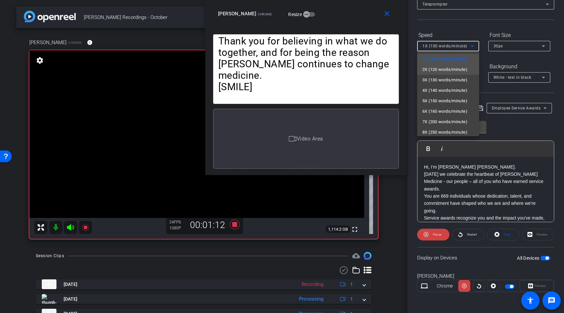
click at [448, 71] on span "2X (120 words/minute)" at bounding box center [444, 70] width 45 height 8
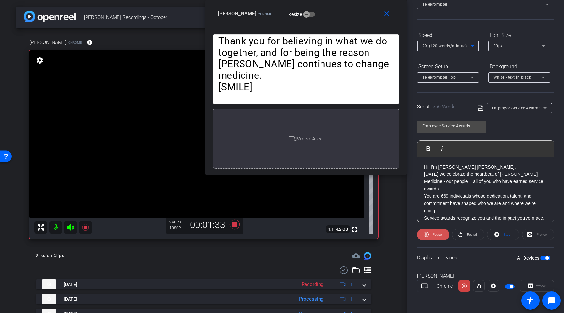
click at [437, 233] on span "Pause" at bounding box center [437, 234] width 9 height 4
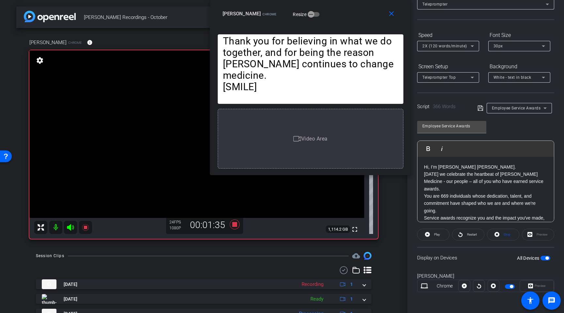
drag, startPoint x: 344, startPoint y: 14, endPoint x: 349, endPoint y: 13, distance: 4.6
click at [349, 13] on div "[PERSON_NAME] Chrome Resize" at bounding box center [313, 14] width 181 height 12
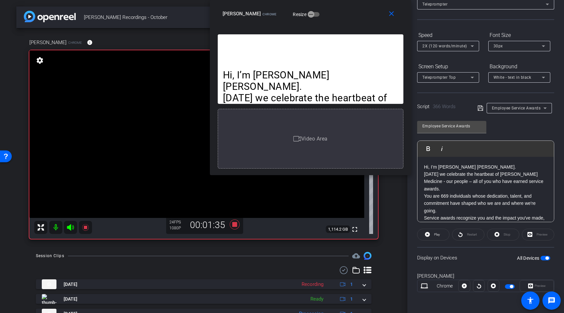
scroll to position [0, 0]
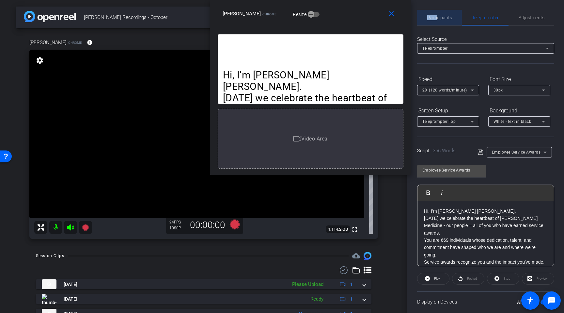
click at [437, 15] on span "Participants" at bounding box center [439, 17] width 25 height 5
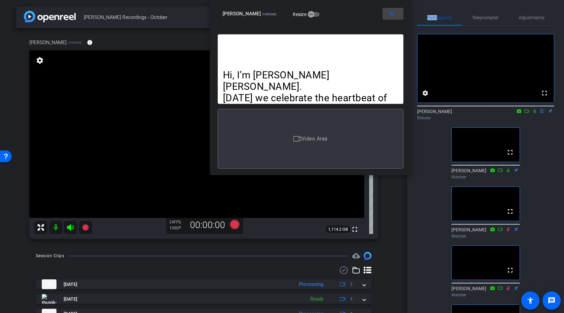
click at [390, 16] on mat-icon "close" at bounding box center [392, 14] width 8 height 8
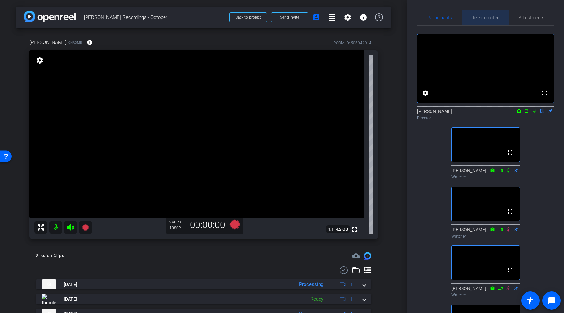
click at [478, 16] on span "Teleprompter" at bounding box center [485, 17] width 27 height 5
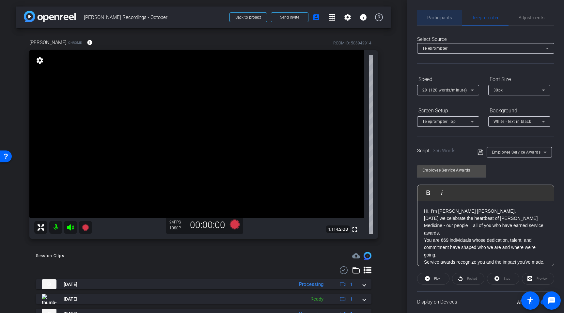
click at [452, 16] on div "Participants" at bounding box center [439, 18] width 45 height 16
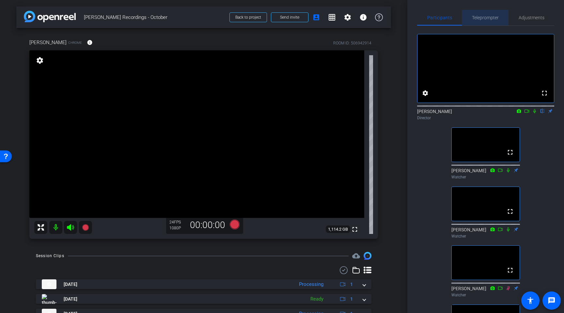
click at [478, 19] on span "Teleprompter" at bounding box center [485, 17] width 27 height 5
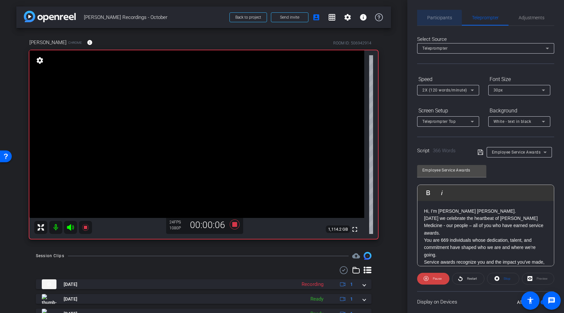
click at [439, 20] on span "Participants" at bounding box center [439, 17] width 25 height 5
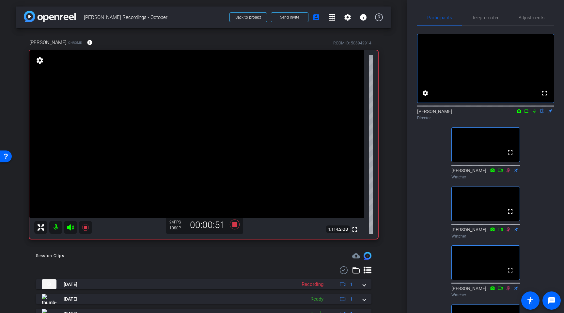
click at [535, 113] on icon at bounding box center [535, 111] width 3 height 4
click at [527, 113] on icon at bounding box center [526, 111] width 5 height 5
click at [535, 113] on icon at bounding box center [534, 111] width 5 height 5
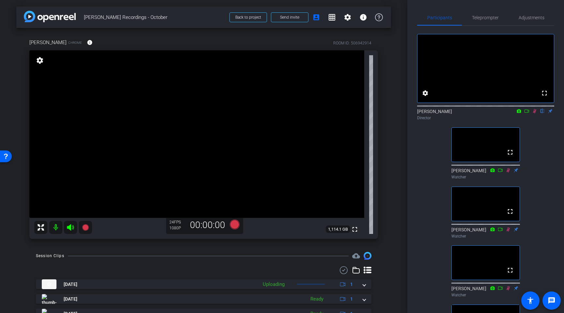
click at [534, 113] on icon at bounding box center [534, 111] width 5 height 5
click at [534, 113] on icon at bounding box center [535, 111] width 3 height 4
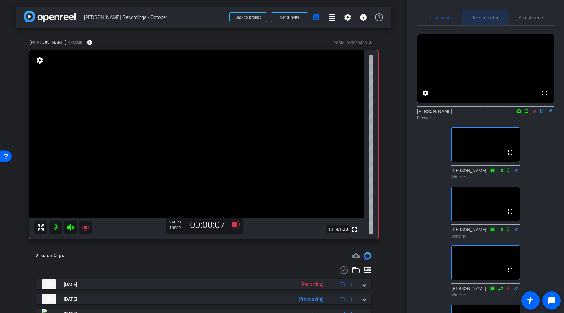
click at [481, 19] on span "Teleprompter" at bounding box center [485, 17] width 27 height 5
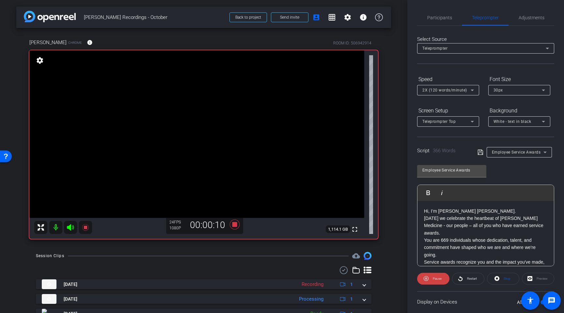
click at [506, 151] on span "Employee Service Awards" at bounding box center [516, 152] width 49 height 5
click at [506, 163] on span "Create new script" at bounding box center [509, 165] width 34 height 8
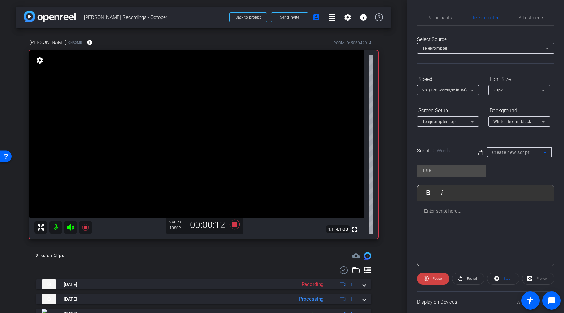
click at [443, 217] on div at bounding box center [486, 233] width 136 height 65
click at [442, 222] on div at bounding box center [486, 233] width 136 height 65
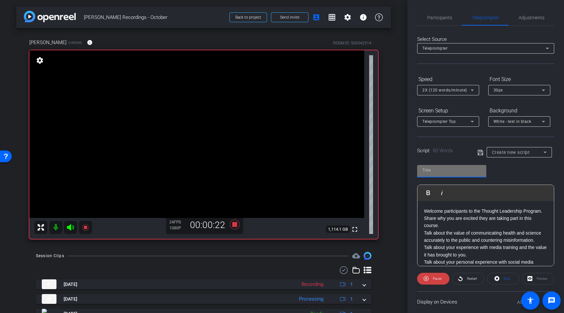
click at [456, 169] on input "text" at bounding box center [451, 170] width 59 height 8
type input "thought leadership"
click at [482, 152] on icon at bounding box center [481, 153] width 6 height 8
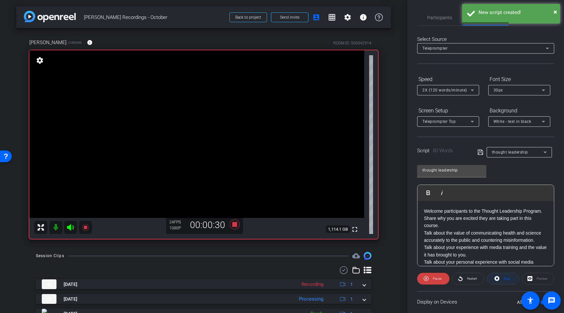
scroll to position [44, 0]
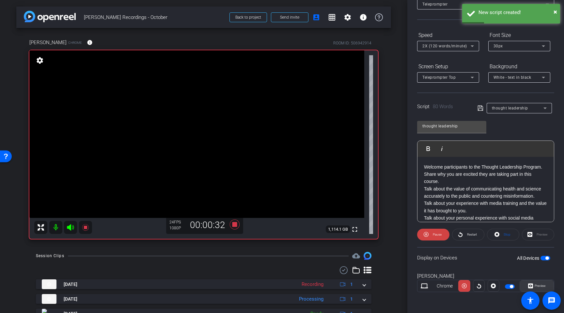
click at [533, 283] on icon at bounding box center [530, 285] width 5 height 5
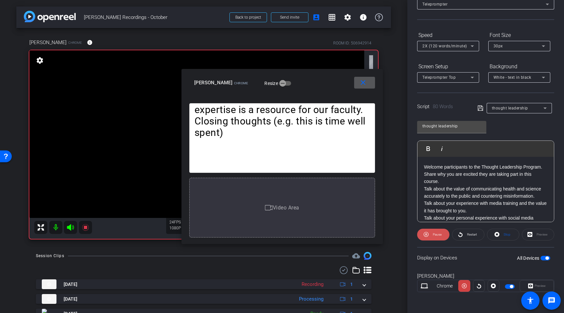
click at [438, 230] on span "Pause" at bounding box center [436, 234] width 10 height 9
click at [499, 47] on span "30px" at bounding box center [498, 46] width 9 height 5
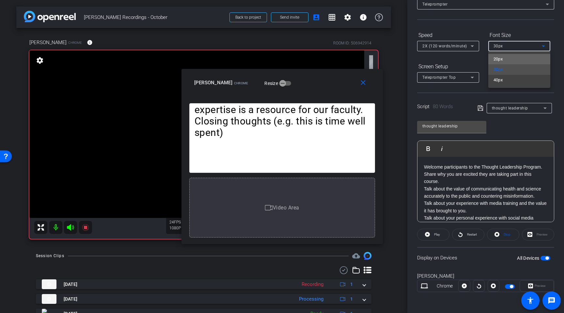
click at [500, 56] on span "20px" at bounding box center [498, 59] width 9 height 8
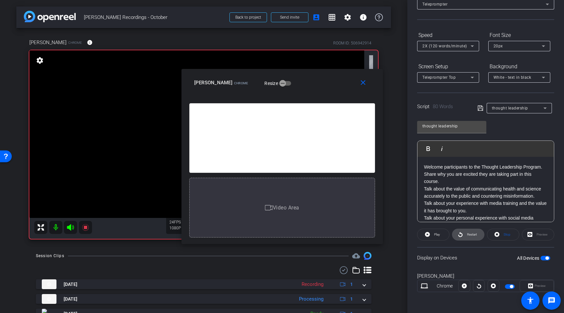
click at [462, 235] on icon at bounding box center [460, 234] width 5 height 8
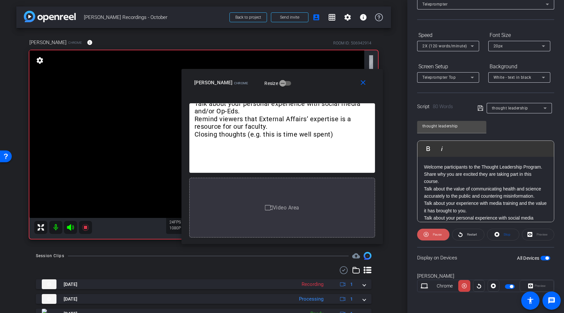
click at [426, 234] on icon at bounding box center [426, 234] width 5 height 8
click at [426, 234] on icon at bounding box center [427, 234] width 5 height 5
click at [446, 43] on div "2X (120 words/minute)" at bounding box center [446, 46] width 48 height 8
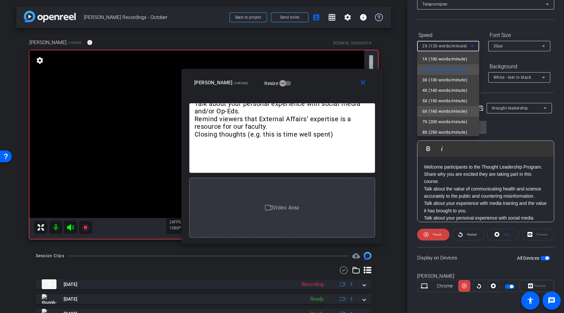
click at [440, 113] on span "6X (160 words/minute)" at bounding box center [444, 111] width 45 height 8
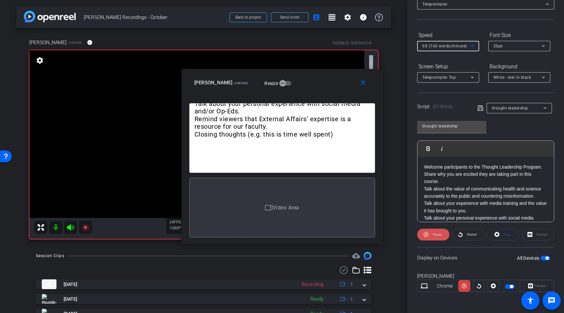
click at [432, 233] on span "Pause" at bounding box center [436, 234] width 10 height 9
click at [474, 233] on span "Restart" at bounding box center [472, 234] width 10 height 4
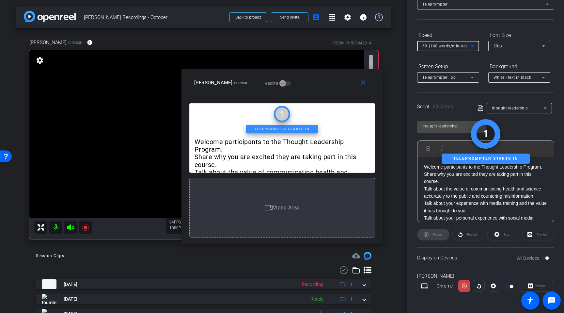
click at [463, 46] on span "6X (160 words/minute)" at bounding box center [444, 46] width 45 height 5
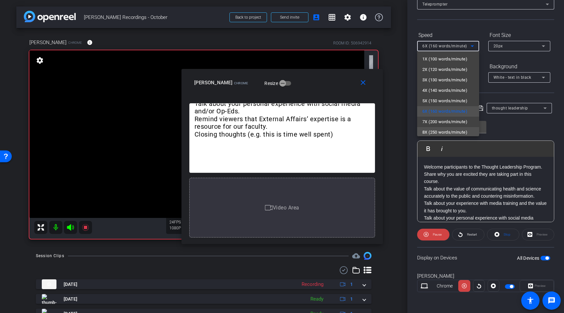
click at [444, 131] on span "8X (250 words/minute)" at bounding box center [444, 132] width 45 height 8
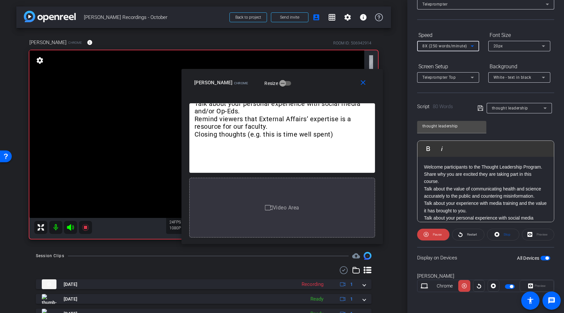
scroll to position [1, 0]
click at [439, 49] on div "8X (250 words/minute)" at bounding box center [446, 46] width 48 height 8
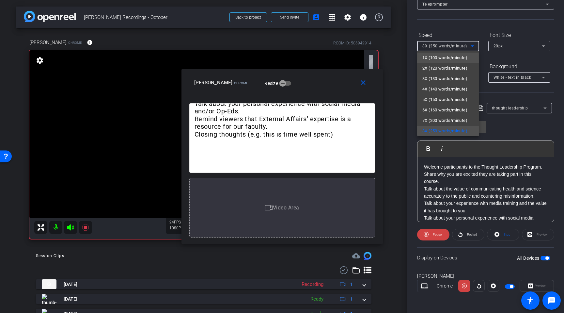
click at [439, 56] on span "1X (100 words/minute)" at bounding box center [444, 58] width 45 height 8
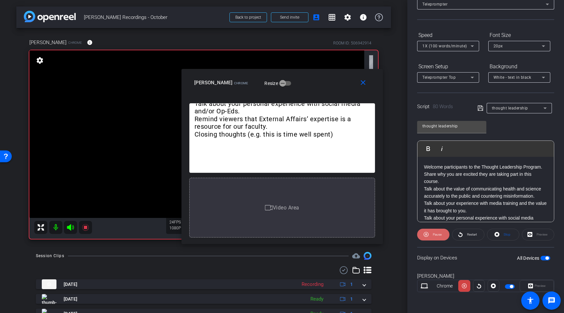
click at [435, 237] on span "Pause" at bounding box center [436, 234] width 10 height 9
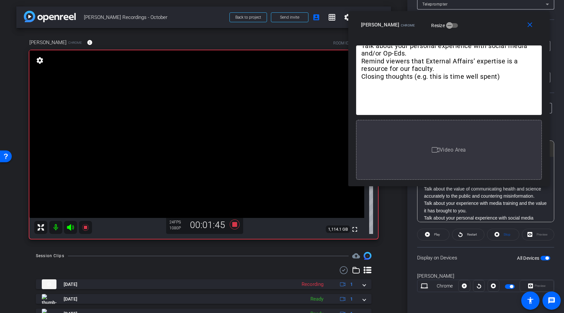
drag, startPoint x: 313, startPoint y: 81, endPoint x: 475, endPoint y: 21, distance: 172.8
click at [475, 21] on div "[PERSON_NAME] Chrome Resize" at bounding box center [451, 25] width 181 height 12
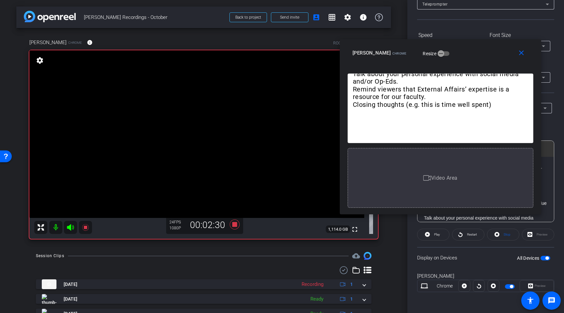
drag, startPoint x: 498, startPoint y: 22, endPoint x: 491, endPoint y: 47, distance: 25.9
click at [491, 47] on div "[PERSON_NAME] Chrome Resize" at bounding box center [443, 53] width 181 height 12
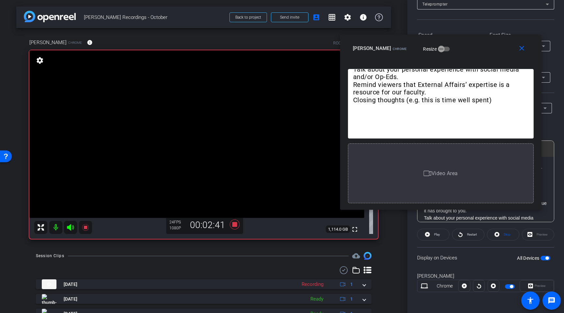
click at [499, 24] on div "Select Source Teleprompter Speed 1X (100 words/minute) Font Size 20px Screen Se…" at bounding box center [485, 142] width 137 height 321
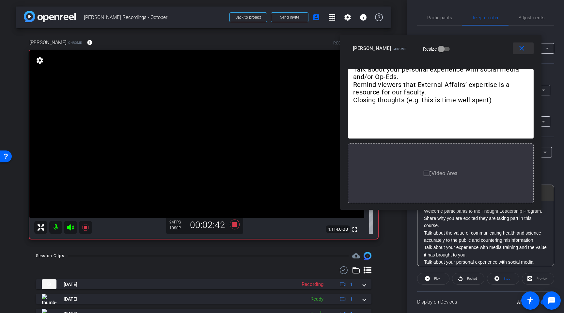
click at [523, 51] on mat-icon "close" at bounding box center [522, 48] width 8 height 8
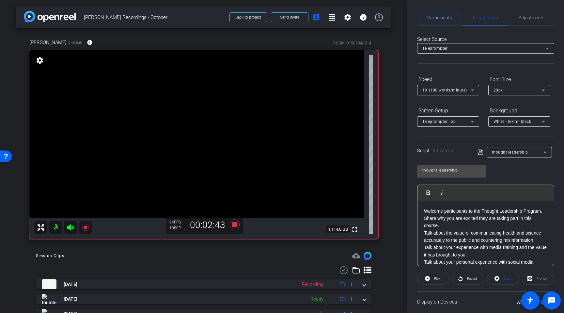
click at [440, 14] on span "Participants" at bounding box center [439, 18] width 25 height 16
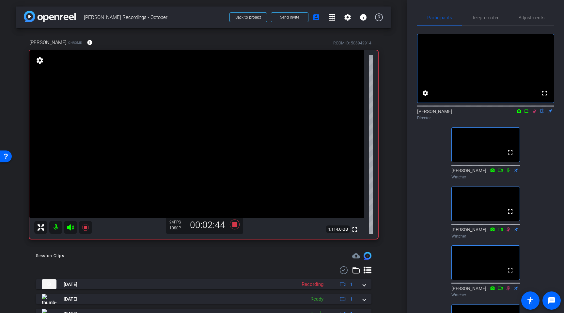
click at [535, 113] on icon at bounding box center [534, 111] width 5 height 5
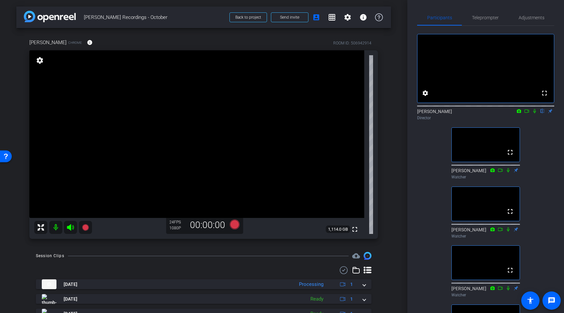
click at [534, 113] on icon at bounding box center [534, 111] width 5 height 5
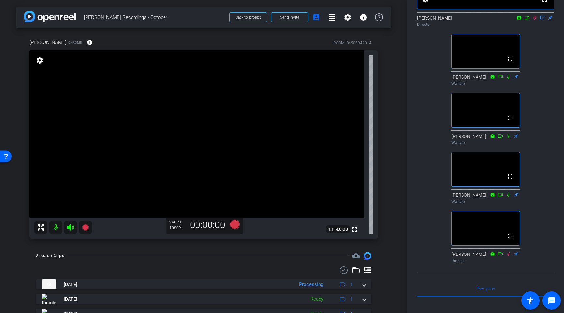
scroll to position [94, 0]
click at [506, 197] on icon at bounding box center [508, 194] width 5 height 5
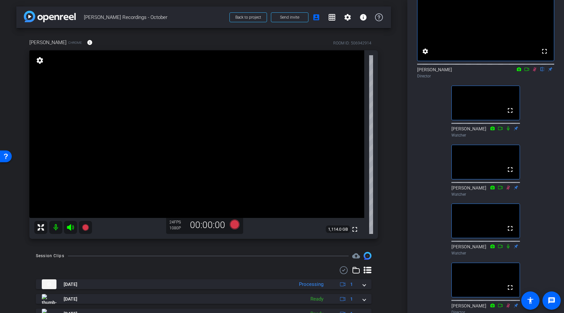
scroll to position [43, 0]
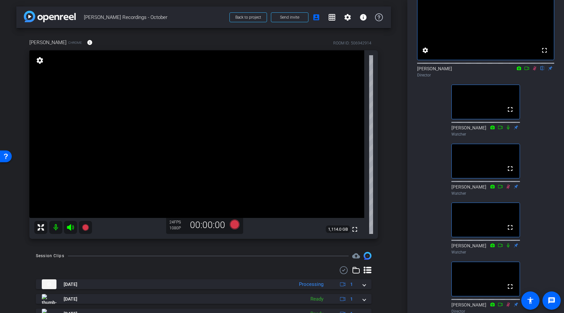
click at [508, 247] on icon at bounding box center [508, 245] width 5 height 5
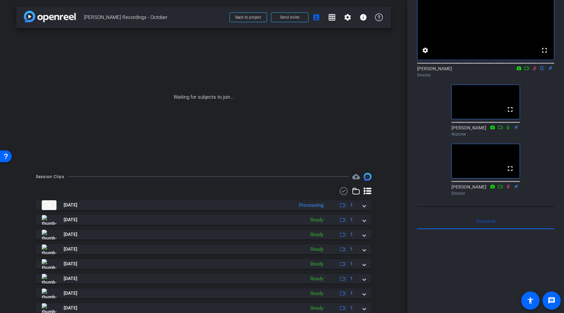
click at [535, 71] on icon at bounding box center [535, 68] width 4 height 4
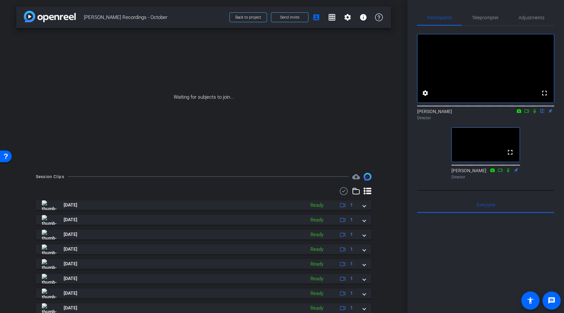
scroll to position [53, 0]
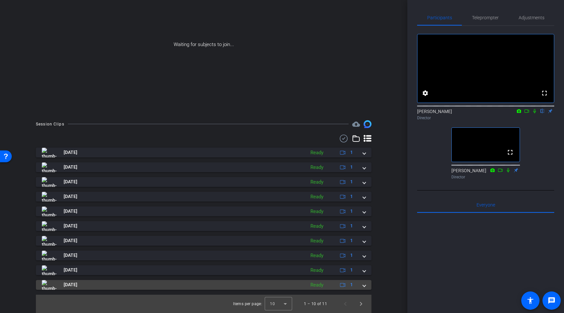
click at [364, 284] on span at bounding box center [364, 284] width 3 height 7
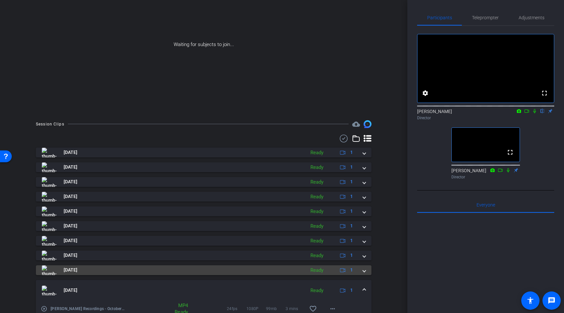
click at [364, 274] on mat-expansion-panel-header "[DATE] Ready 1" at bounding box center [204, 270] width 336 height 10
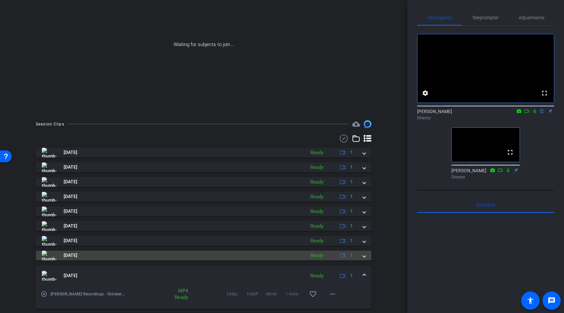
click at [365, 256] on span at bounding box center [364, 255] width 3 height 7
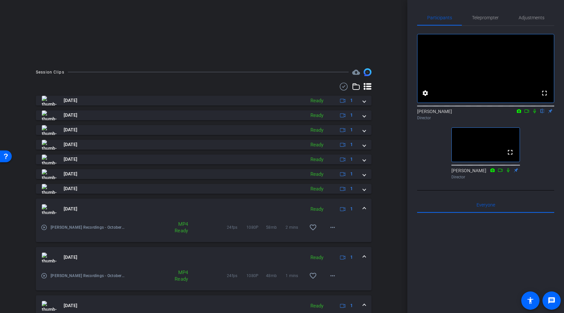
scroll to position [105, 0]
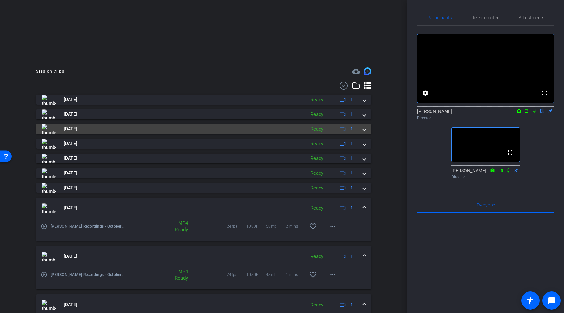
click at [364, 127] on span at bounding box center [364, 128] width 3 height 7
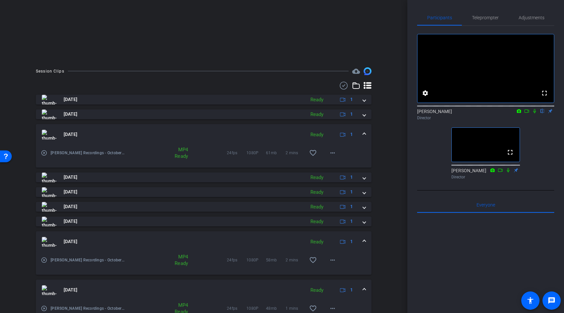
click at [365, 132] on span at bounding box center [364, 134] width 3 height 7
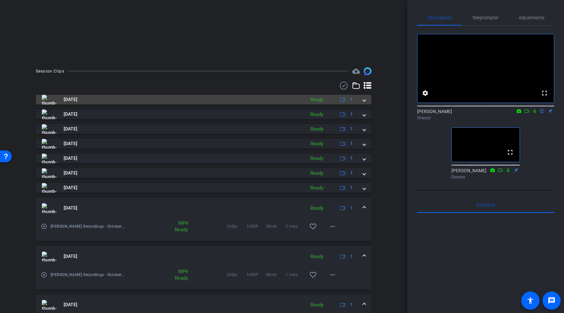
click at [367, 102] on mat-expansion-panel-header "[DATE] Ready 1" at bounding box center [204, 100] width 336 height 10
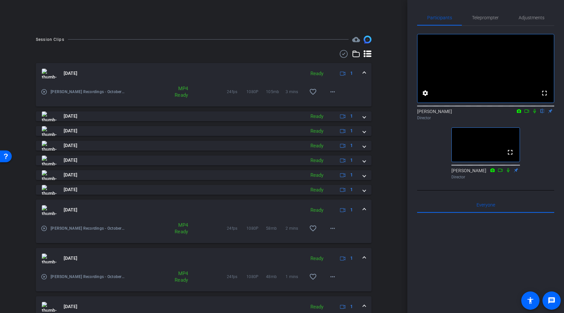
scroll to position [137, 0]
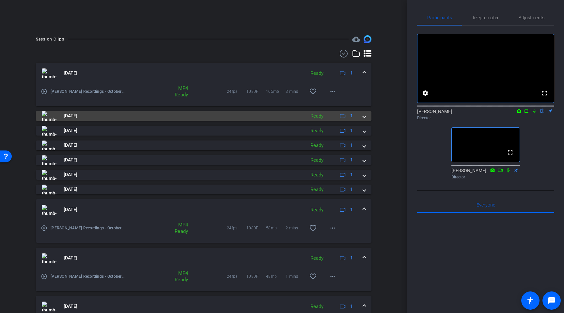
click at [362, 117] on div "[DATE] Ready 1" at bounding box center [202, 116] width 321 height 10
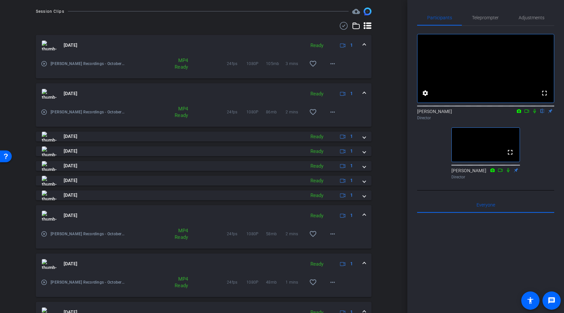
scroll to position [166, 0]
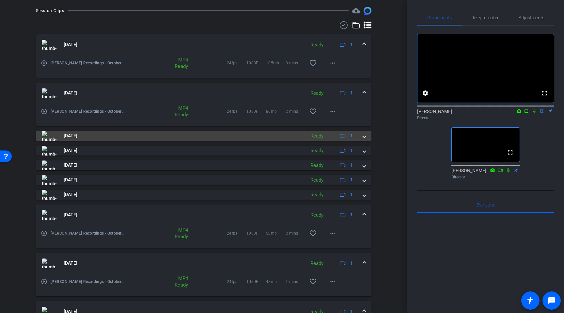
click at [363, 136] on span at bounding box center [364, 135] width 3 height 7
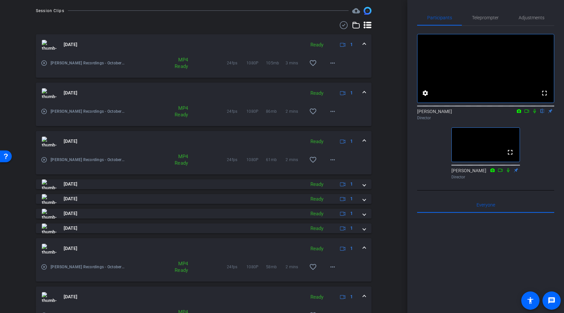
scroll to position [212, 0]
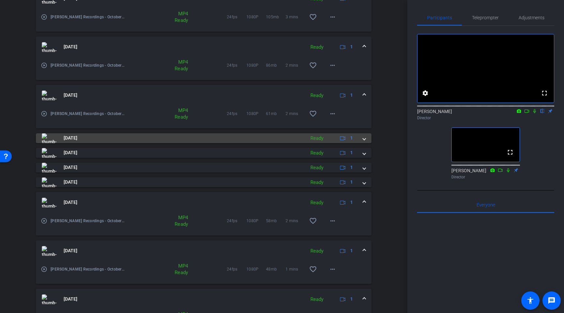
click at [365, 137] on span at bounding box center [364, 138] width 3 height 7
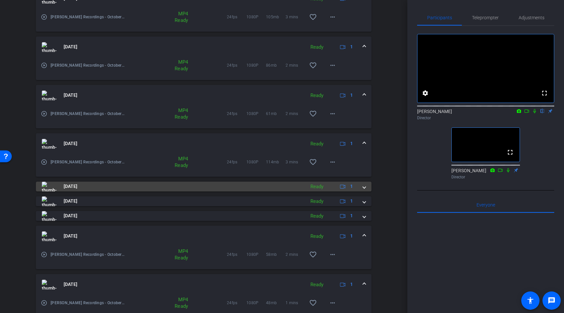
click at [367, 186] on mat-expansion-panel-header "[DATE] Ready 1" at bounding box center [204, 187] width 336 height 10
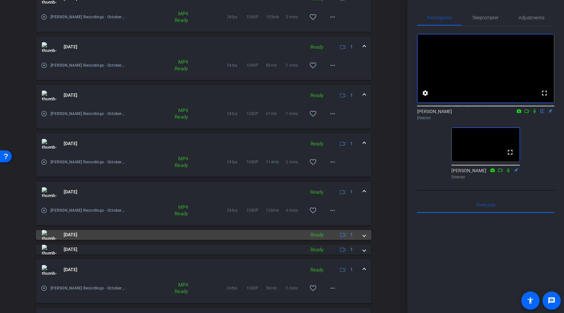
click at [364, 234] on span at bounding box center [364, 234] width 3 height 7
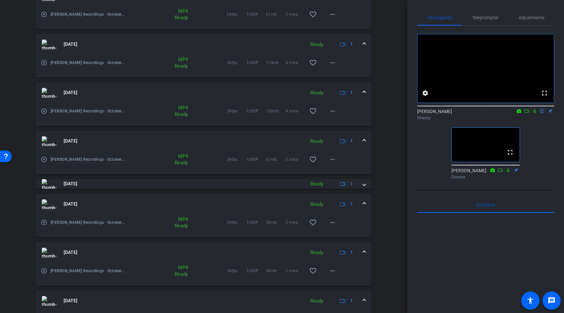
scroll to position [312, 0]
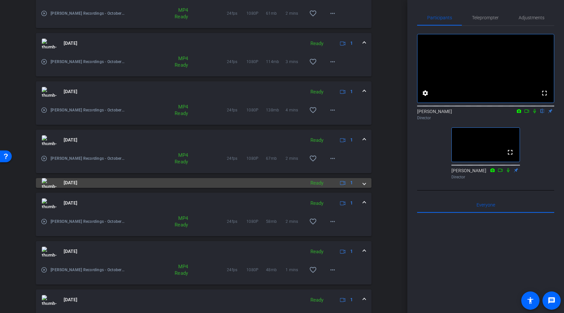
click at [364, 181] on span at bounding box center [364, 182] width 3 height 7
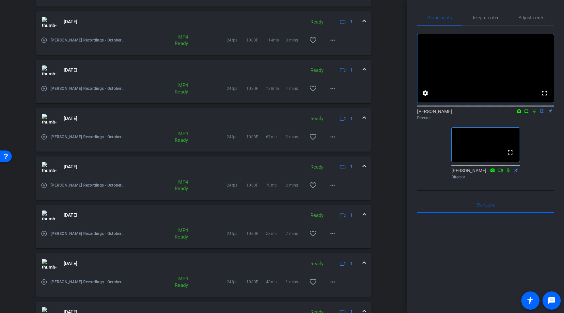
scroll to position [317, 0]
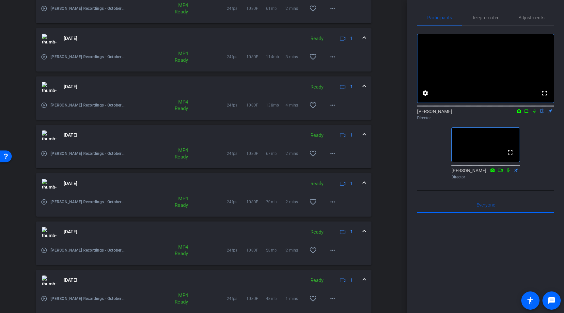
click at [102, 96] on mat-expansion-panel-header "[DATE] Ready 1" at bounding box center [204, 86] width 336 height 21
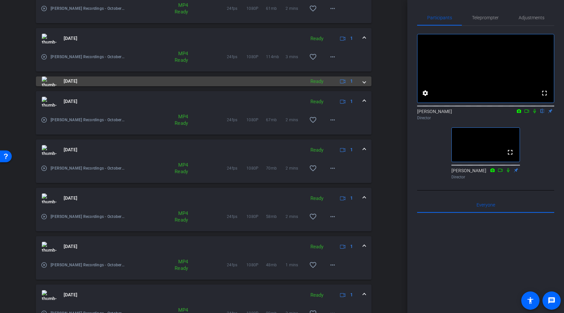
click at [116, 83] on mat-panel-title "[DATE]" at bounding box center [172, 81] width 260 height 10
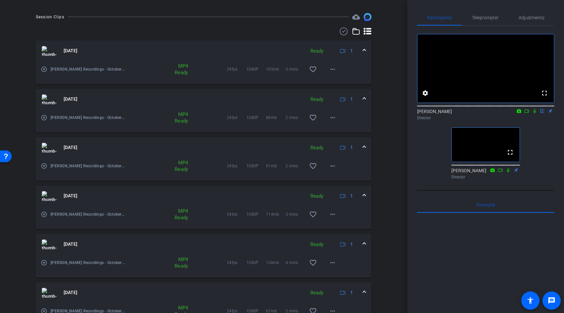
scroll to position [160, 0]
click at [331, 71] on mat-icon "more_horiz" at bounding box center [333, 69] width 8 height 8
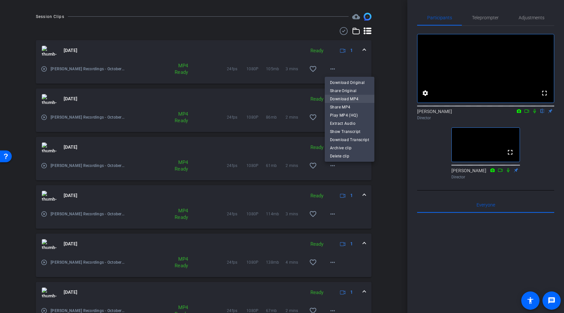
click at [340, 97] on span "Download MP4" at bounding box center [349, 99] width 39 height 8
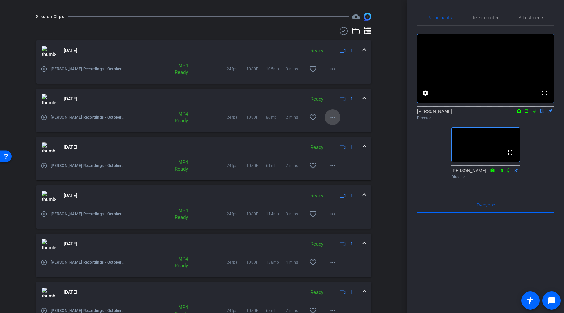
click at [337, 119] on span at bounding box center [333, 117] width 16 height 16
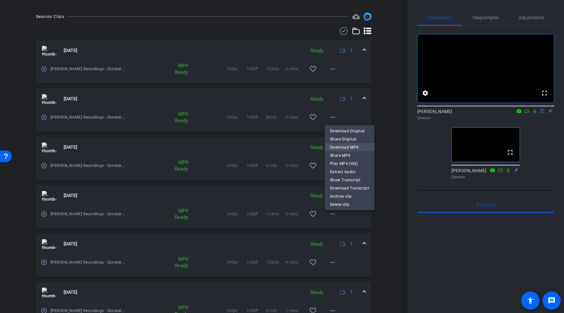
click at [341, 147] on span "Download MP4" at bounding box center [349, 147] width 39 height 8
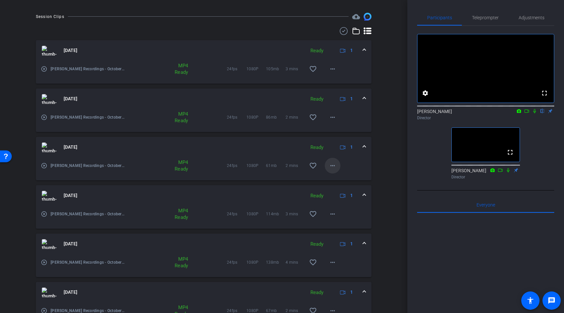
click at [333, 163] on mat-icon "more_horiz" at bounding box center [333, 166] width 8 height 8
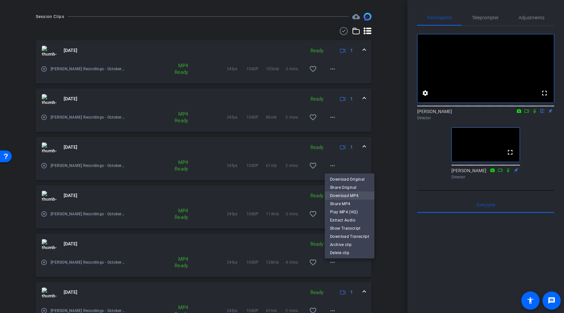
click at [345, 193] on span "Download MP4" at bounding box center [349, 196] width 39 height 8
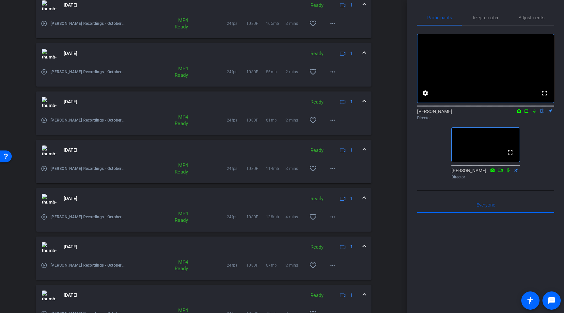
scroll to position [208, 0]
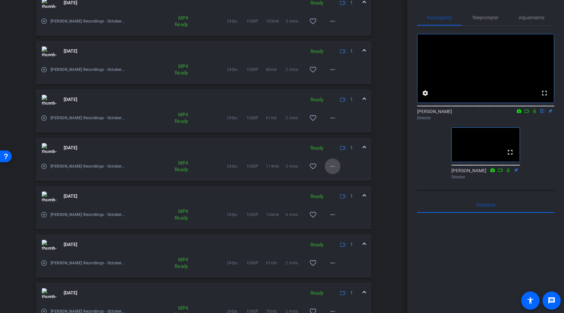
click at [334, 165] on mat-icon "more_horiz" at bounding box center [333, 166] width 8 height 8
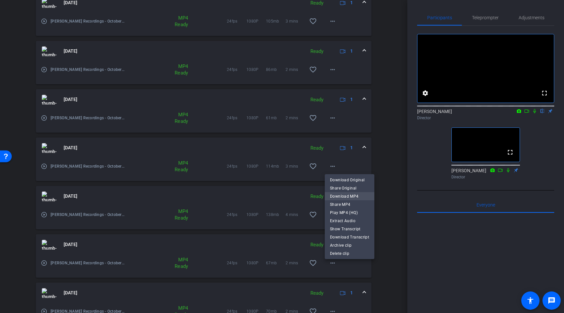
click at [346, 195] on span "Download MP4" at bounding box center [349, 196] width 39 height 8
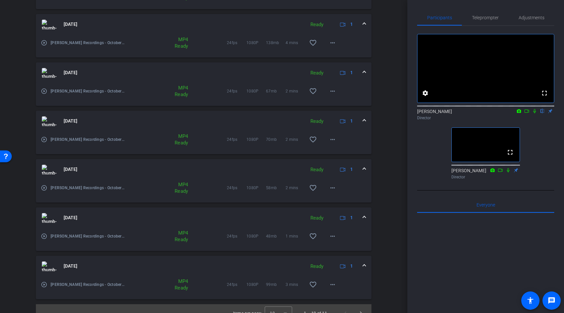
scroll to position [389, 0]
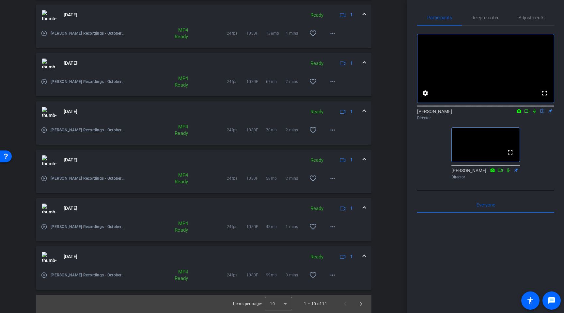
click at [534, 113] on icon at bounding box center [535, 111] width 3 height 4
click at [526, 113] on icon at bounding box center [526, 111] width 5 height 5
